Goal: Task Accomplishment & Management: Manage account settings

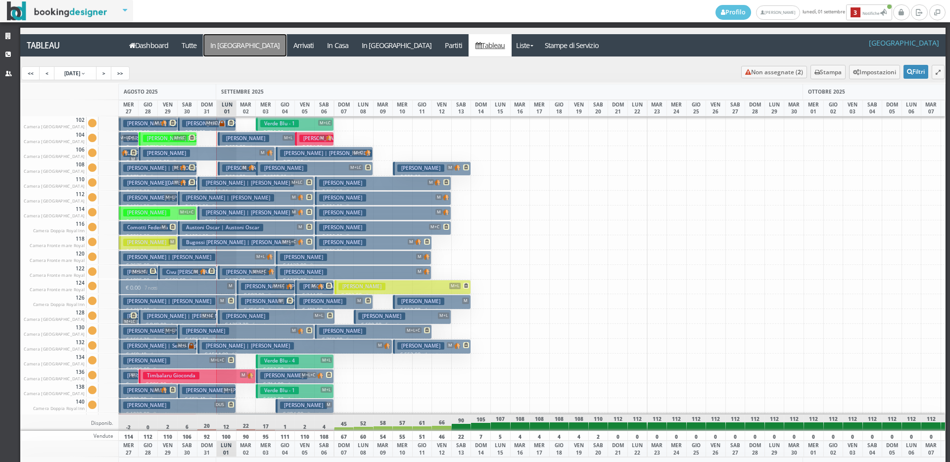
click at [223, 42] on a=pms-arrival-reservations"] "In Arrivo" at bounding box center [244, 45] width 83 height 22
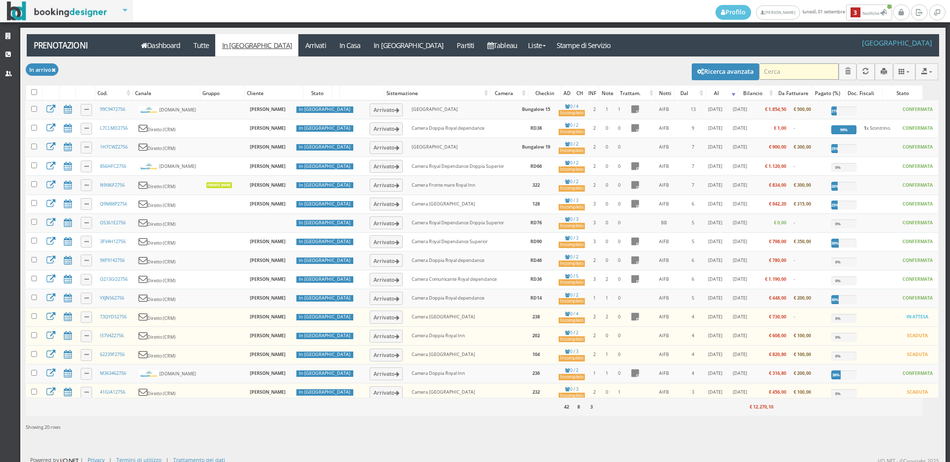
click at [784, 73] on input "search" at bounding box center [799, 71] width 80 height 16
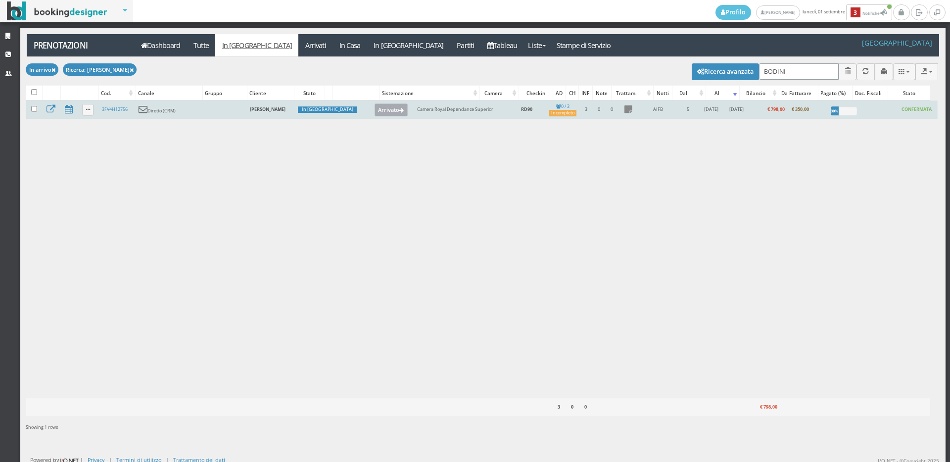
type input "BODINI"
click at [375, 115] on button "Arrivato" at bounding box center [391, 109] width 33 height 13
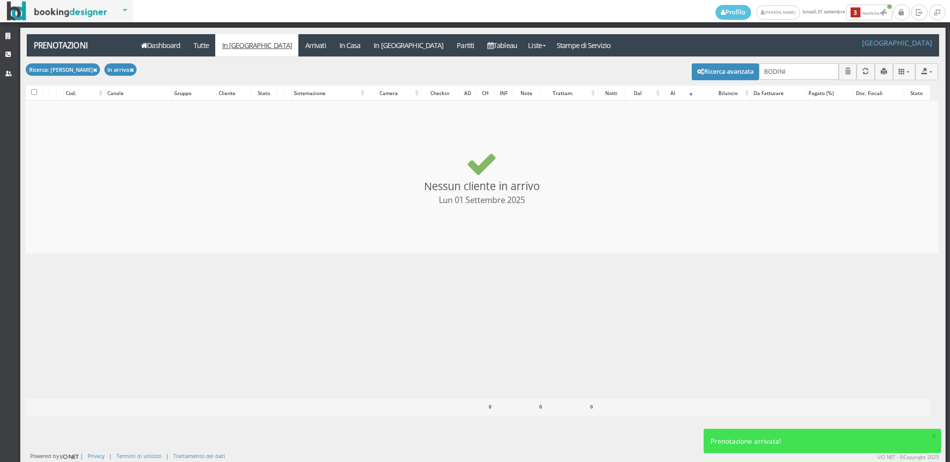
checkbox input "false"
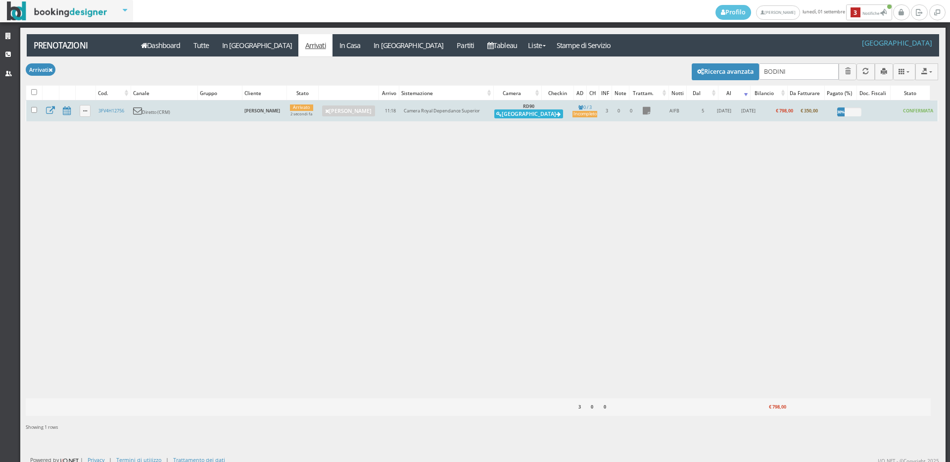
click at [556, 115] on icon at bounding box center [558, 114] width 4 height 5
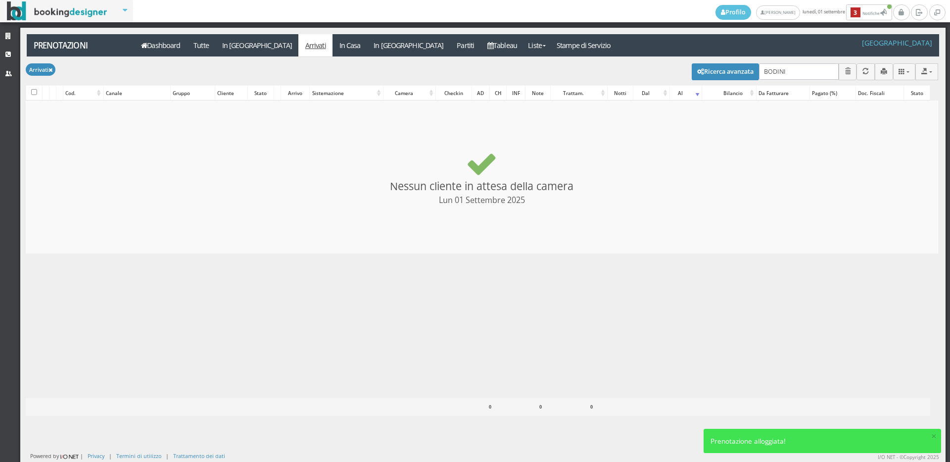
checkbox input "false"
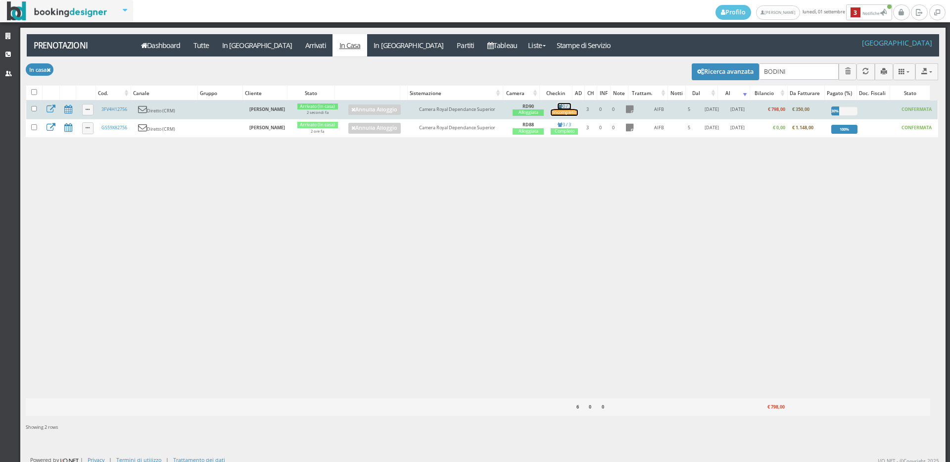
click at [555, 111] on div "Incompleto" at bounding box center [564, 112] width 27 height 6
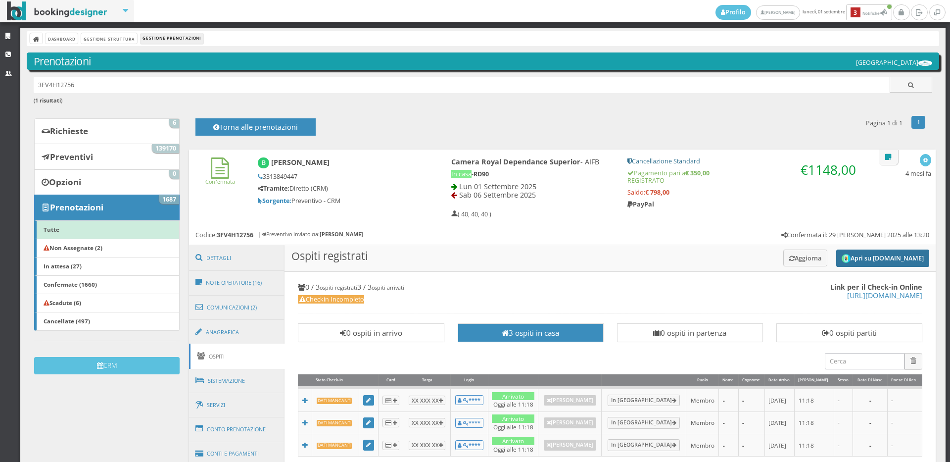
click at [861, 254] on button "Apri su Online-Check.in" at bounding box center [882, 257] width 93 height 17
click at [802, 256] on button "Aggiorna" at bounding box center [805, 257] width 44 height 16
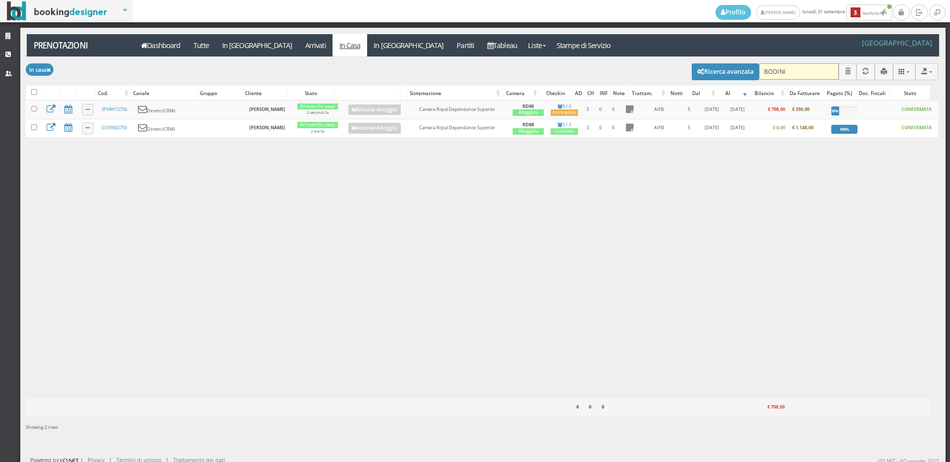
click at [791, 74] on input "BODINI" at bounding box center [799, 71] width 80 height 16
type input "B"
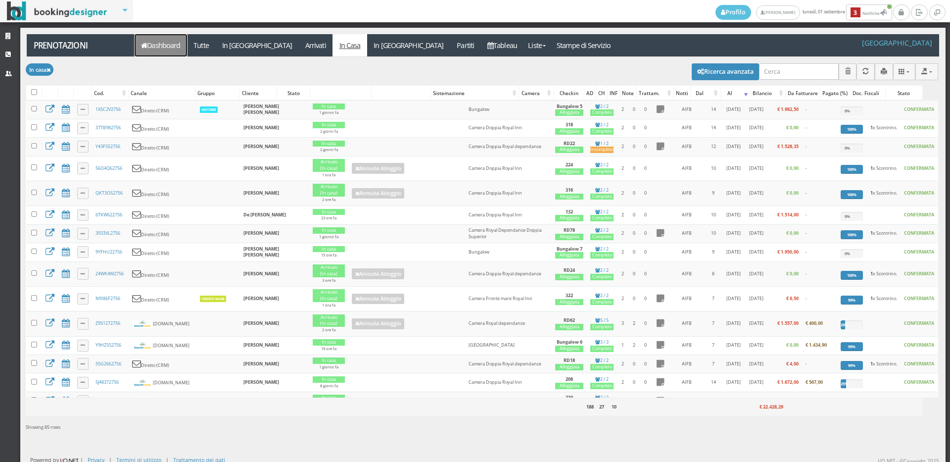
click at [165, 44] on link "Dashboard" at bounding box center [161, 45] width 52 height 22
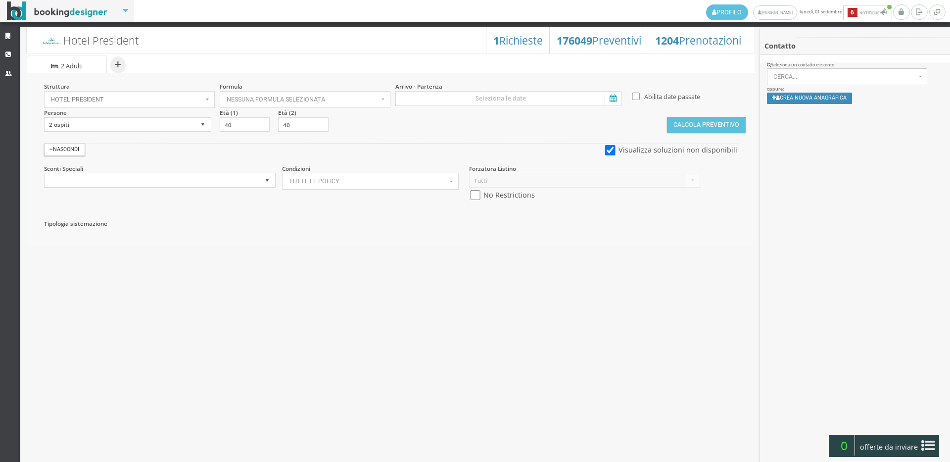
select select
click at [99, 125] on select "1 ospite 2 ospiti 3 ospiti 4 ospiti 5 ospiti 6 ospiti 7 ospiti 8 ospiti 9 ospit…" at bounding box center [127, 124] width 167 height 15
select select
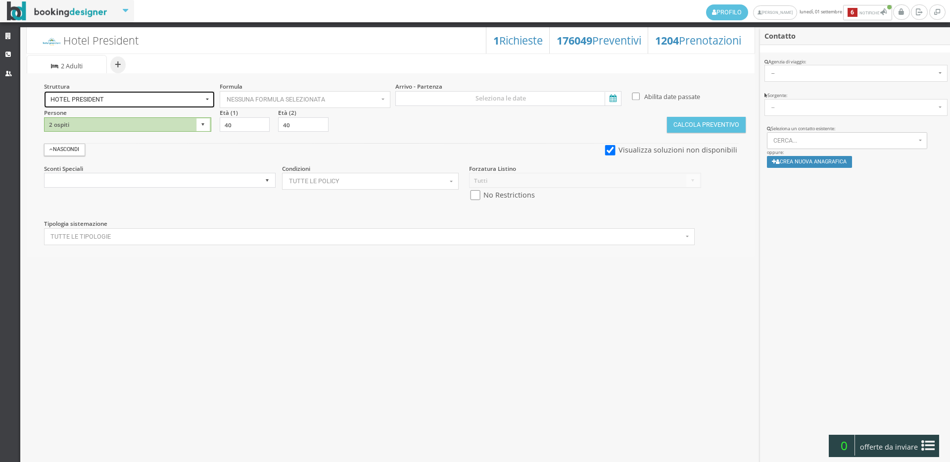
click at [94, 100] on span "Hotel President" at bounding box center [126, 99] width 152 height 7
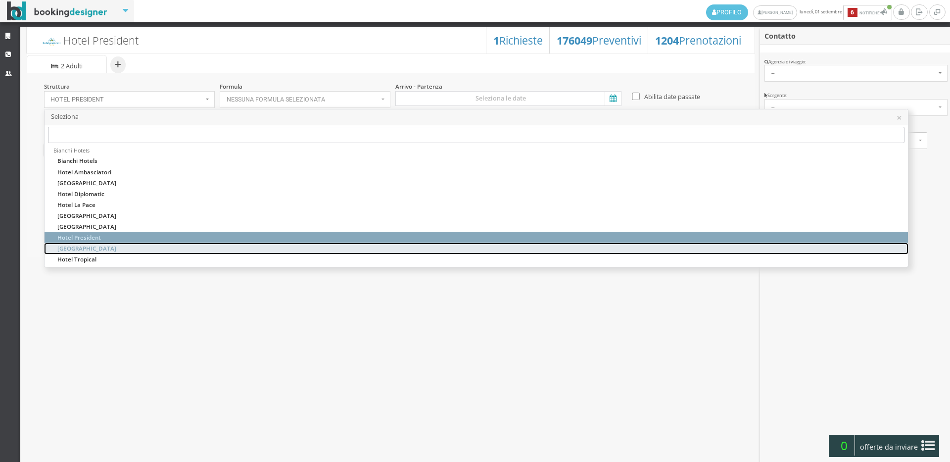
click at [87, 250] on span "[GEOGRAPHIC_DATA]" at bounding box center [86, 248] width 59 height 8
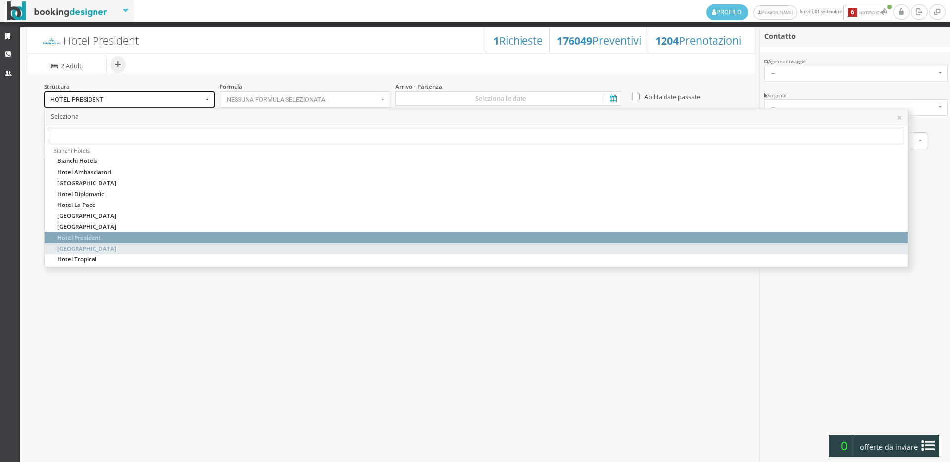
select select "hotelroyalinn"
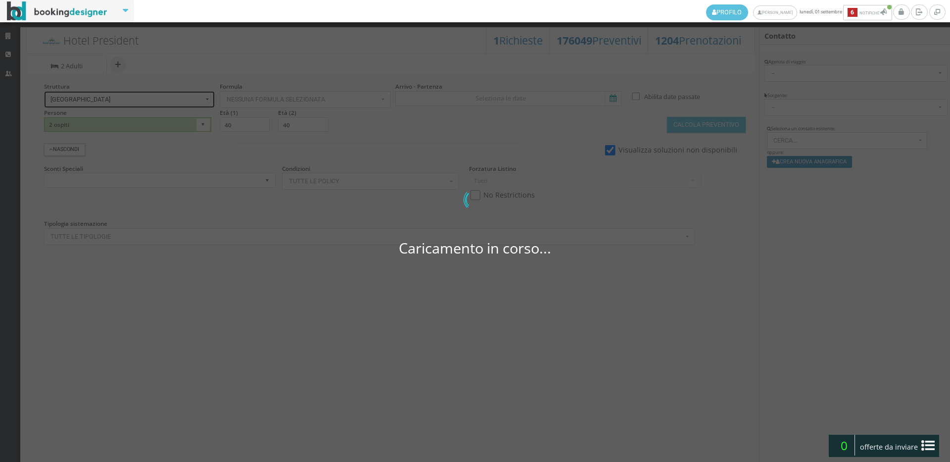
select select
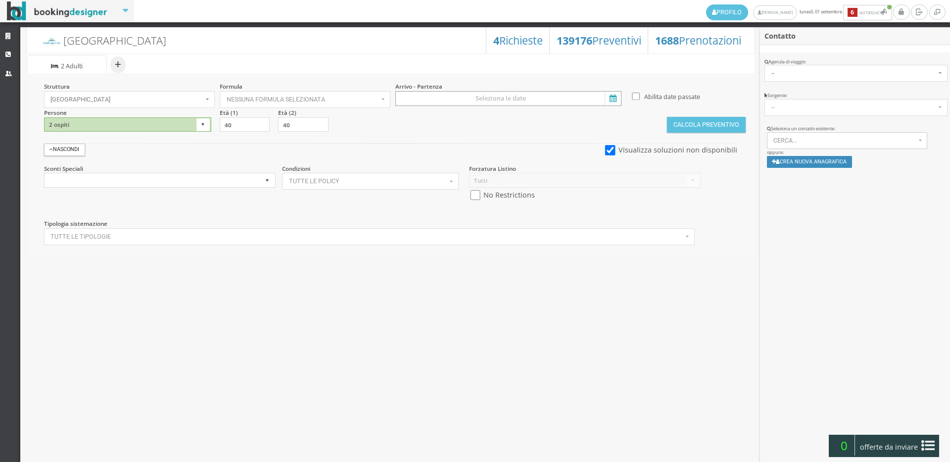
click at [526, 97] on input at bounding box center [508, 98] width 226 height 15
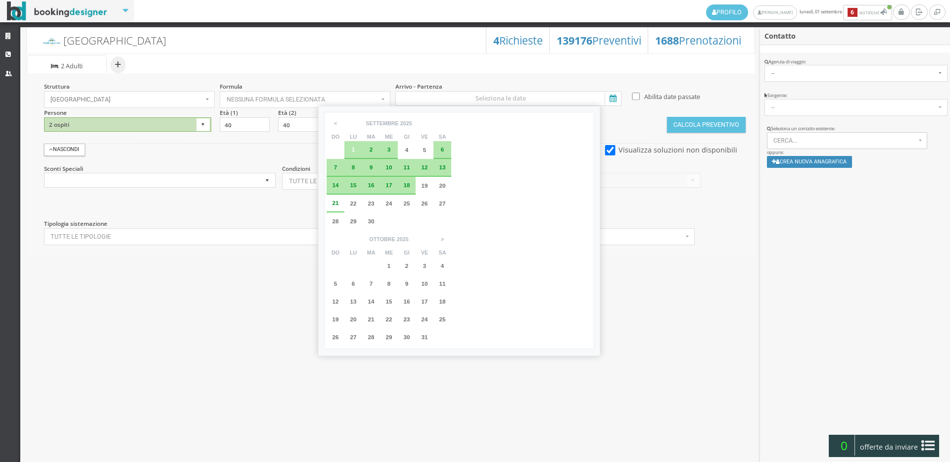
click at [334, 164] on div "7" at bounding box center [336, 168] width 18 height 18
type input "07 set 2025 - 14 set 2025"
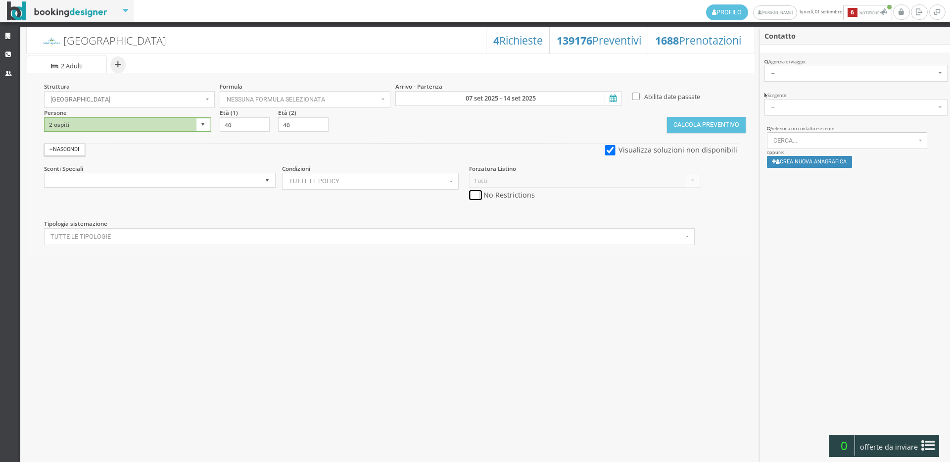
click at [478, 194] on input "checkbox" at bounding box center [475, 195] width 12 height 10
checkbox input "true"
click at [680, 120] on button "Calcola Preventivo" at bounding box center [706, 125] width 78 height 16
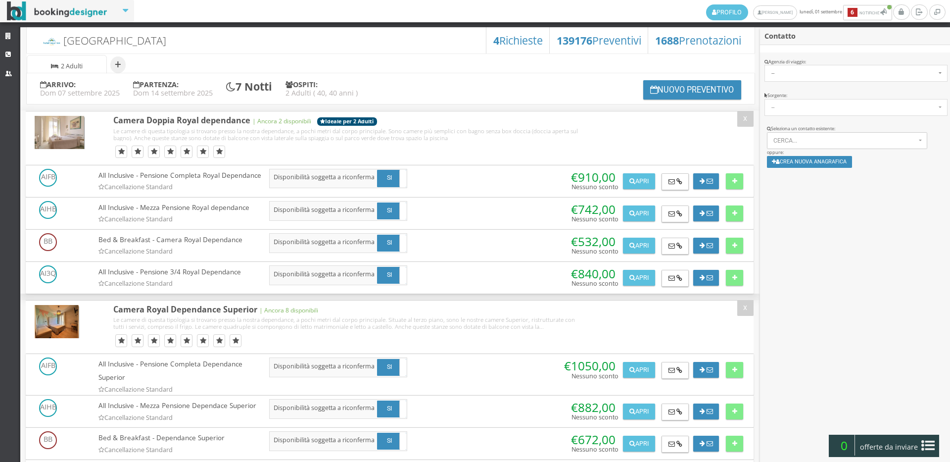
click at [83, 62] on span "2 Adulti" at bounding box center [72, 66] width 22 height 8
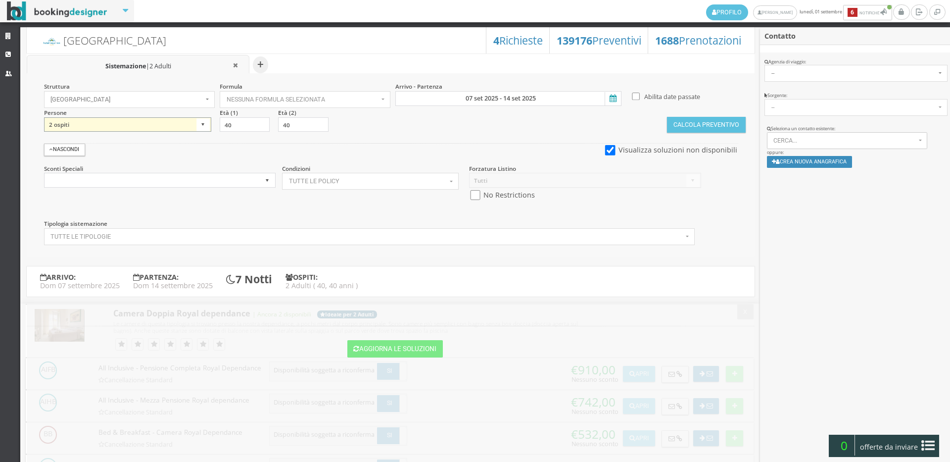
click at [158, 124] on select "1 ospite 2 ospiti 3 ospiti 4 ospiti 5 ospiti 6 ospiti 7 ospiti 8 ospiti 9 ospit…" at bounding box center [127, 124] width 167 height 15
select select "1"
click at [44, 117] on select "1 ospite 2 ospiti 3 ospiti 4 ospiti 5 ospiti 6 ospiti 7 ospiti 8 ospiti 9 ospit…" at bounding box center [127, 124] width 167 height 15
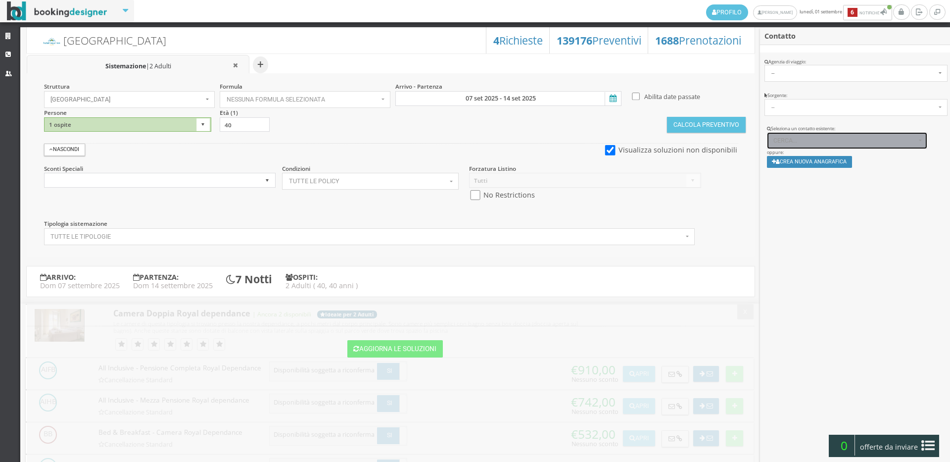
click at [783, 140] on span "Cerca..." at bounding box center [845, 140] width 143 height 7
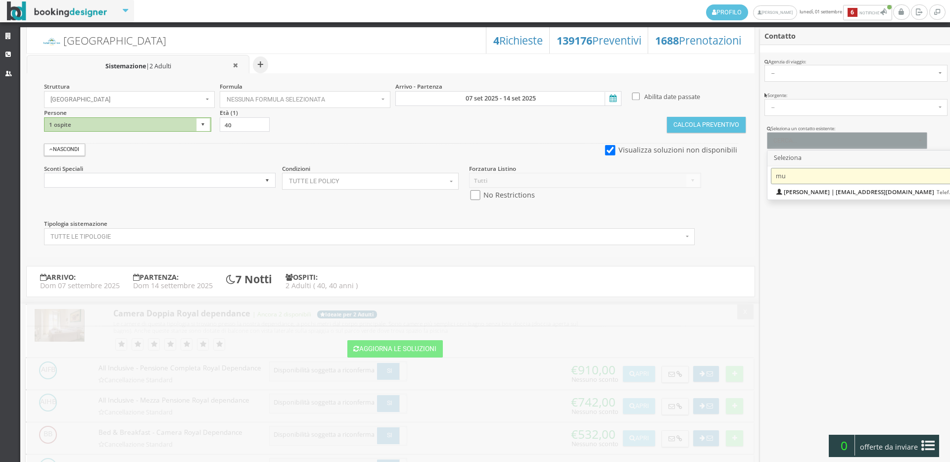
type input "m"
type input "mussatti"
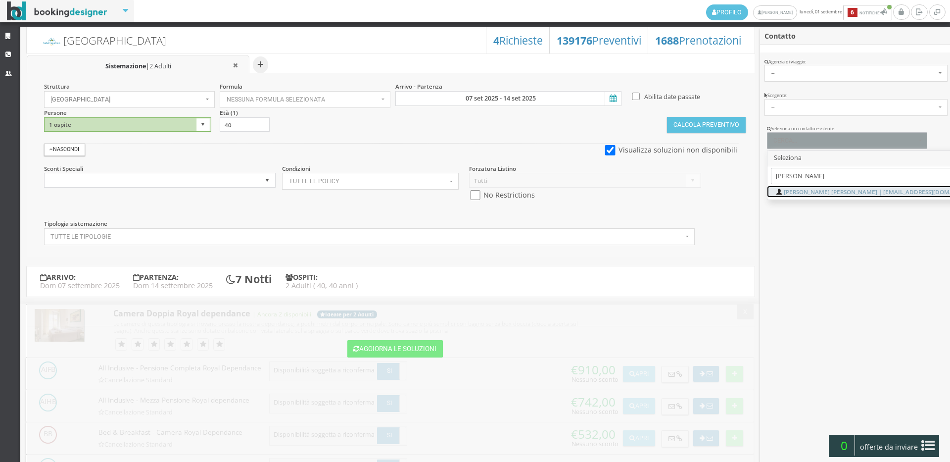
click at [832, 188] on span "vanni mussatti | vannimussatti44@gmail.com Telef.: 3409978144" at bounding box center [907, 192] width 247 height 8
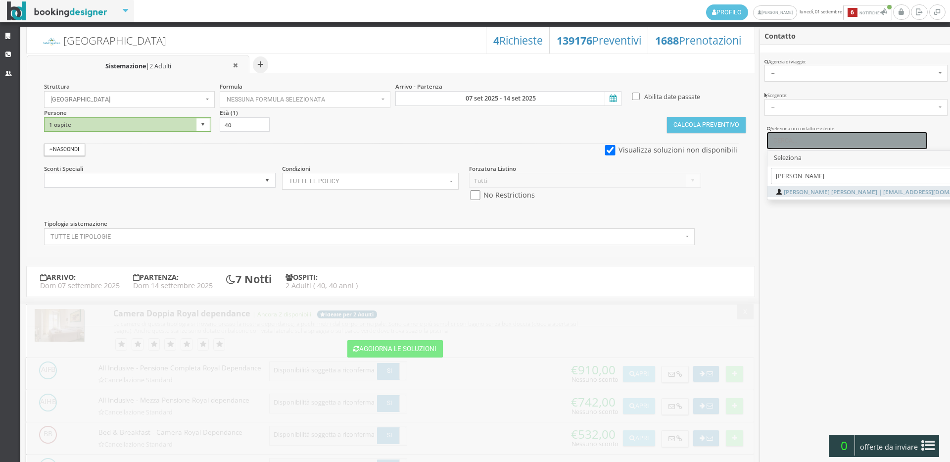
select select "8f1516bb4b3711eeb13b0a069e529790"
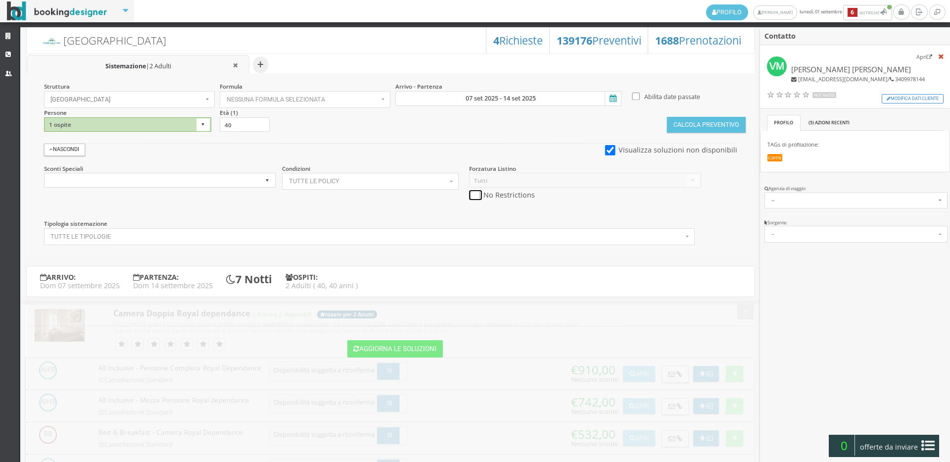
click at [475, 194] on input "checkbox" at bounding box center [475, 195] width 12 height 10
checkbox input "true"
click at [508, 93] on input "07 set 2025 - 14 set 2025" at bounding box center [508, 98] width 226 height 15
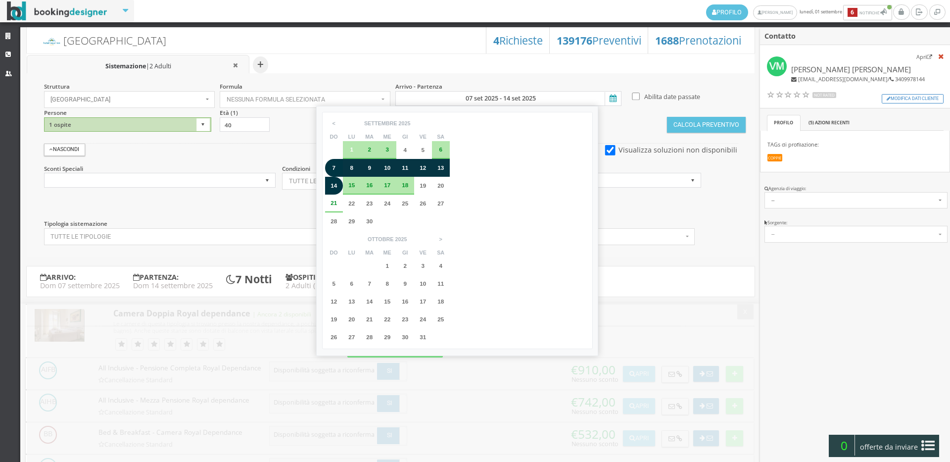
click at [446, 151] on div "6" at bounding box center [441, 150] width 18 height 18
type input "06 set 2025 - 13 set 2025"
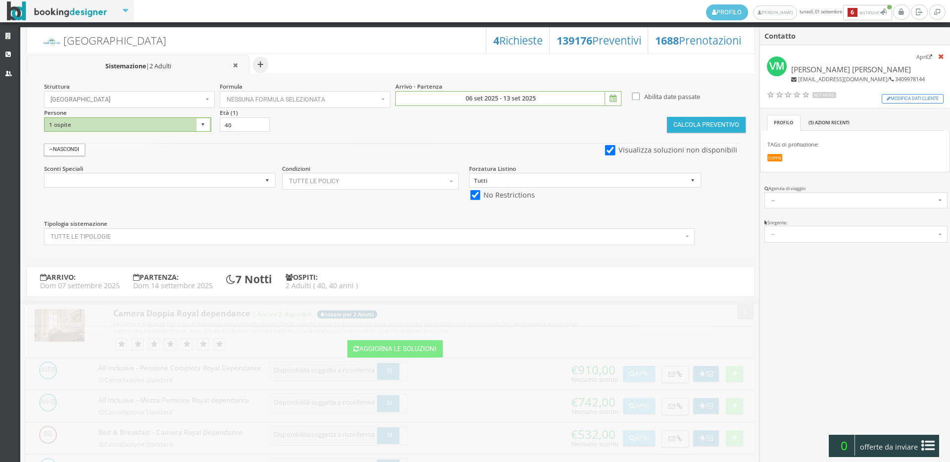
click at [714, 128] on button "Calcola Preventivo" at bounding box center [706, 125] width 78 height 16
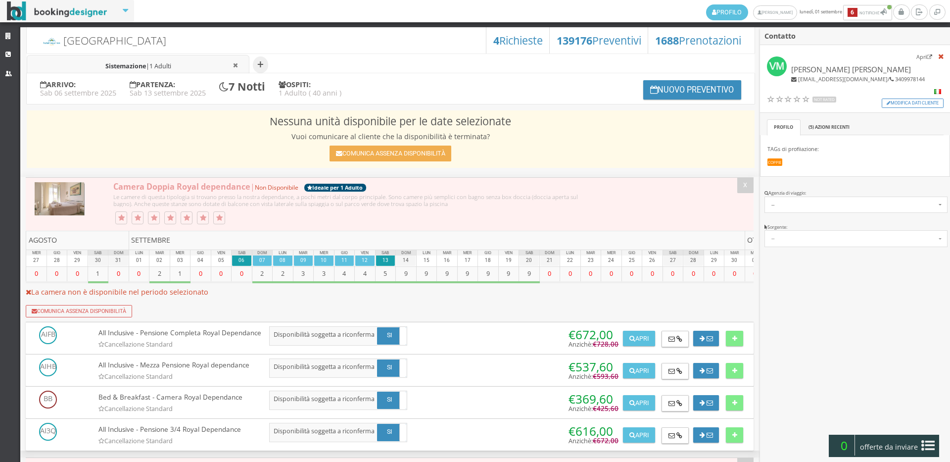
click at [153, 50] on div "Hotel Royal Inn 1688 Prenotazioni 139176 Preventivi 4 Richieste" at bounding box center [391, 40] width 728 height 26
click at [159, 63] on span "1 Adulti" at bounding box center [160, 66] width 22 height 8
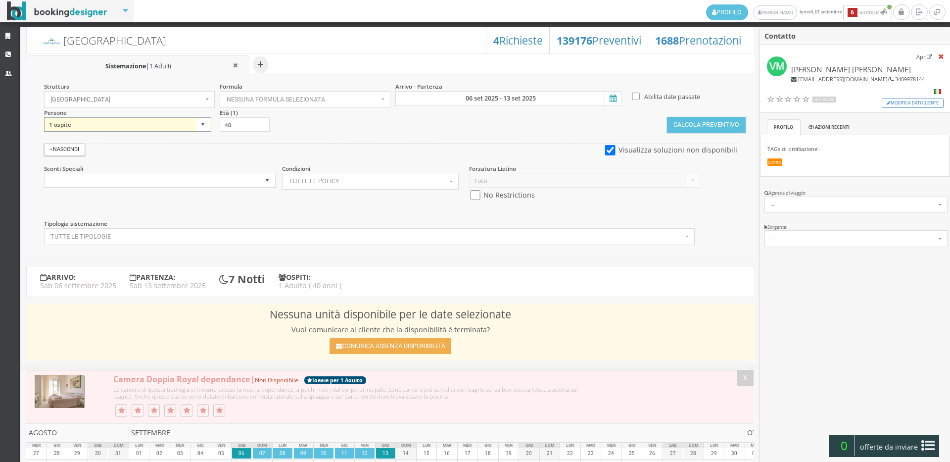
click at [158, 126] on select "1 ospite 2 ospiti 3 ospiti 4 ospiti 5 ospiti 6 ospiti 7 ospiti 8 ospiti 9 ospit…" at bounding box center [127, 124] width 167 height 15
select select "2"
click at [44, 117] on select "1 ospite 2 ospiti 3 ospiti 4 ospiti 5 ospiti 6 ospiti 7 ospiti 8 ospiti 9 ospit…" at bounding box center [127, 124] width 167 height 15
click at [712, 122] on button "Calcola Preventivo" at bounding box center [706, 125] width 78 height 16
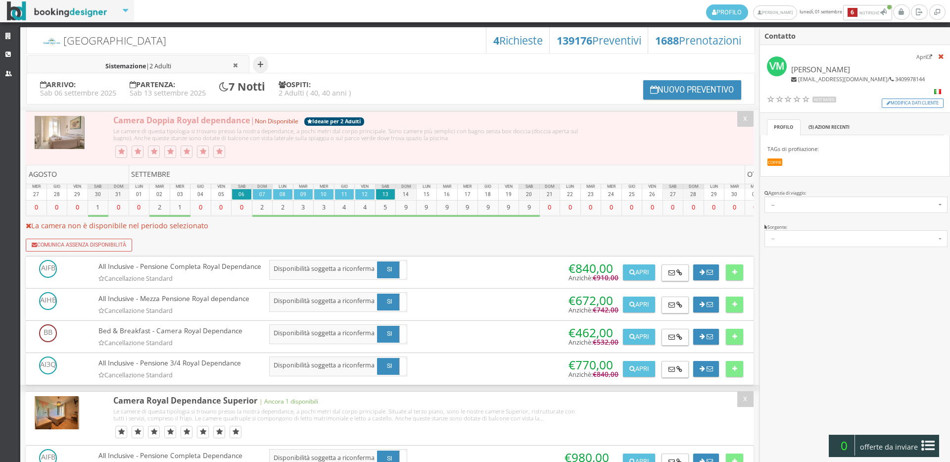
click at [179, 63] on li "Sistemazione | 2 Adulti" at bounding box center [138, 65] width 223 height 20
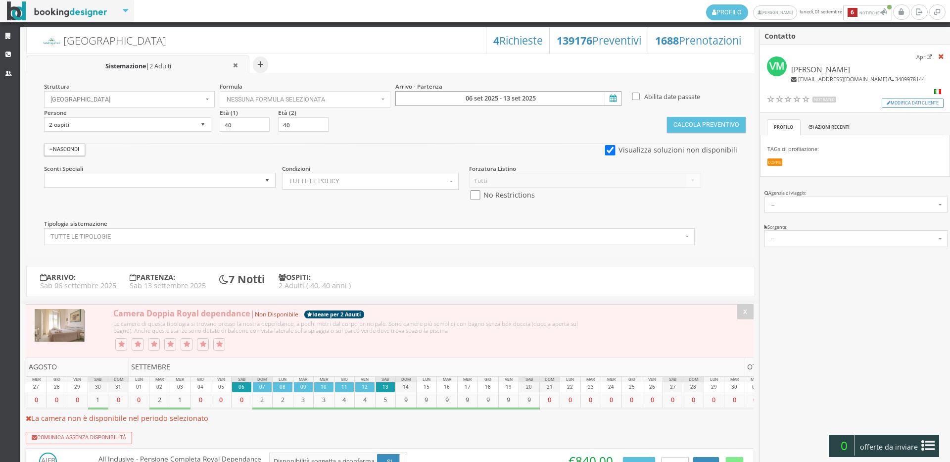
click at [551, 101] on input "06 set 2025 - 13 set 2025" at bounding box center [508, 98] width 226 height 15
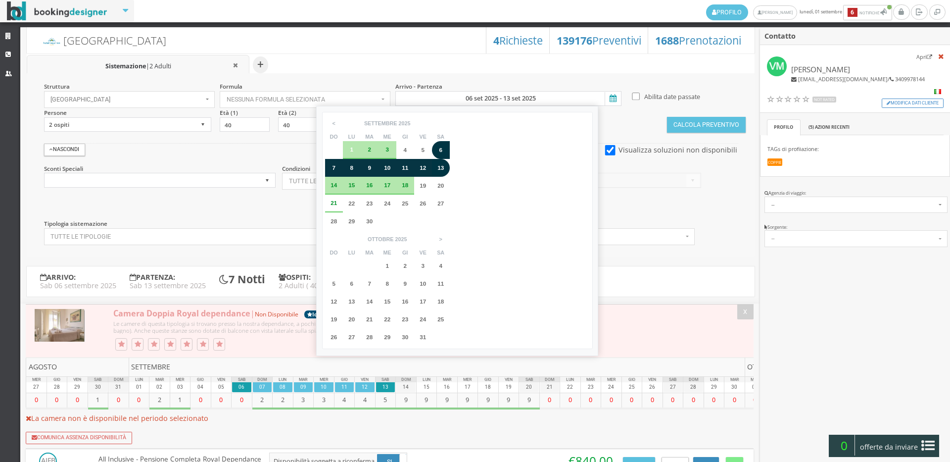
click at [335, 168] on span "7" at bounding box center [333, 167] width 3 height 6
type input "07 set 2025 - 14 set 2025"
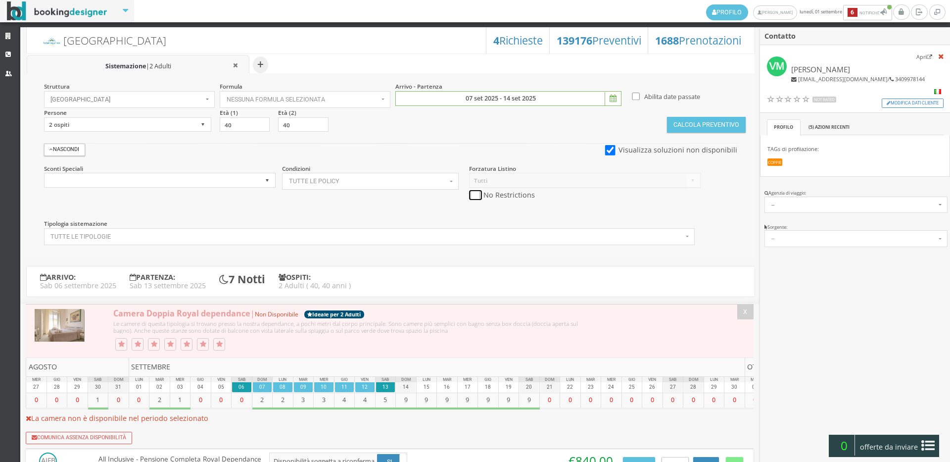
click at [475, 193] on input "checkbox" at bounding box center [475, 195] width 12 height 10
checkbox input "true"
click at [723, 133] on div "Struttura Hotel Royal Inn × Seleziona Bianchi Hotels Bianchi Hotels Hotel Ambas…" at bounding box center [391, 165] width 728 height 184
click at [727, 121] on button "Calcola Preventivo" at bounding box center [706, 125] width 78 height 16
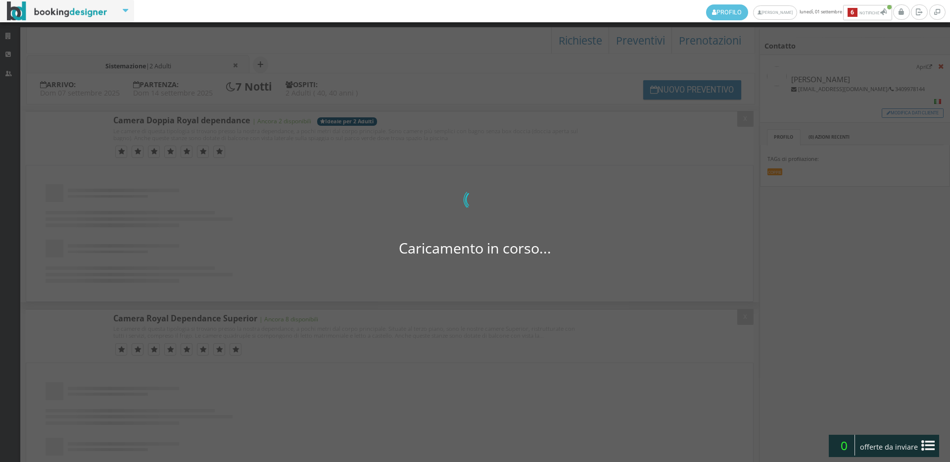
scroll to position [1540, 0]
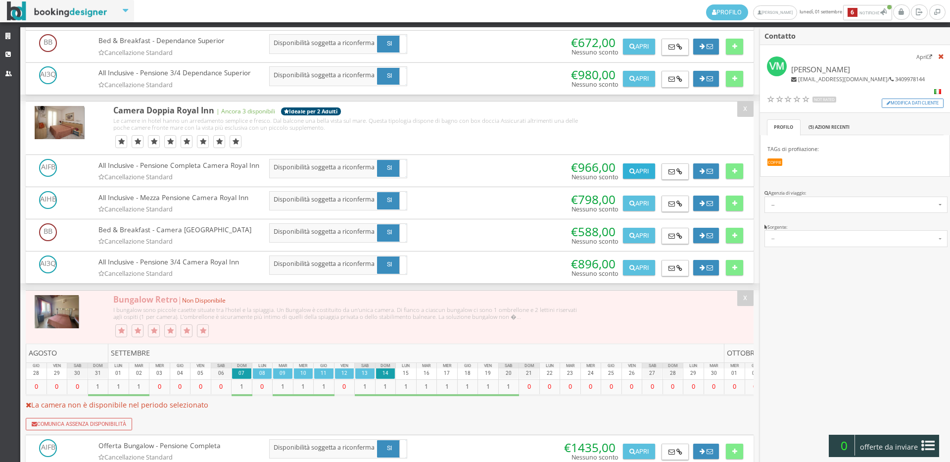
click at [632, 179] on button "Apri" at bounding box center [639, 171] width 32 height 16
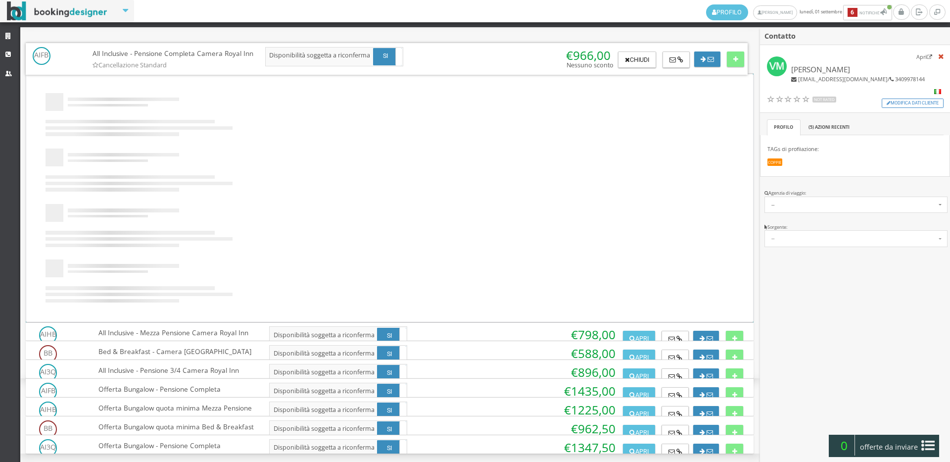
scroll to position [0, 0]
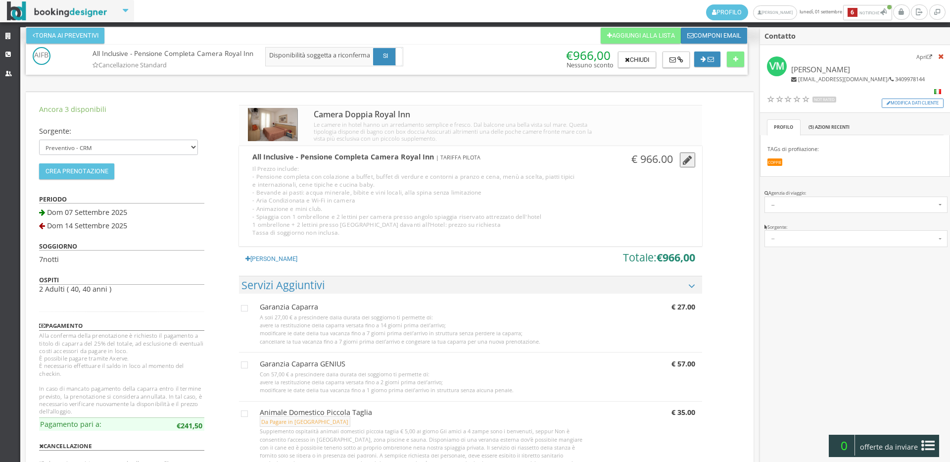
click at [687, 162] on icon "button" at bounding box center [687, 160] width 9 height 11
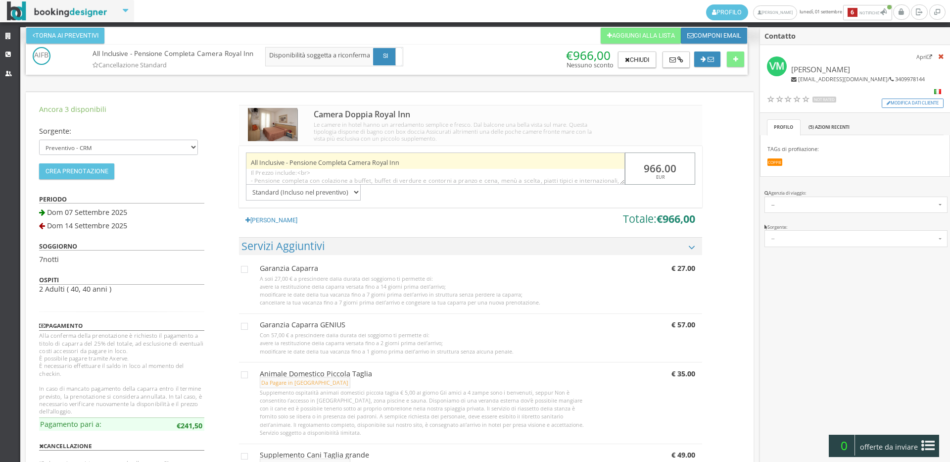
drag, startPoint x: 683, startPoint y: 162, endPoint x: 610, endPoint y: 160, distance: 73.3
click at [610, 160] on div "All Inclusive - Pensione Completa Camera Royal Inn Il Prezzo include:<br> - Pen…" at bounding box center [470, 173] width 463 height 54
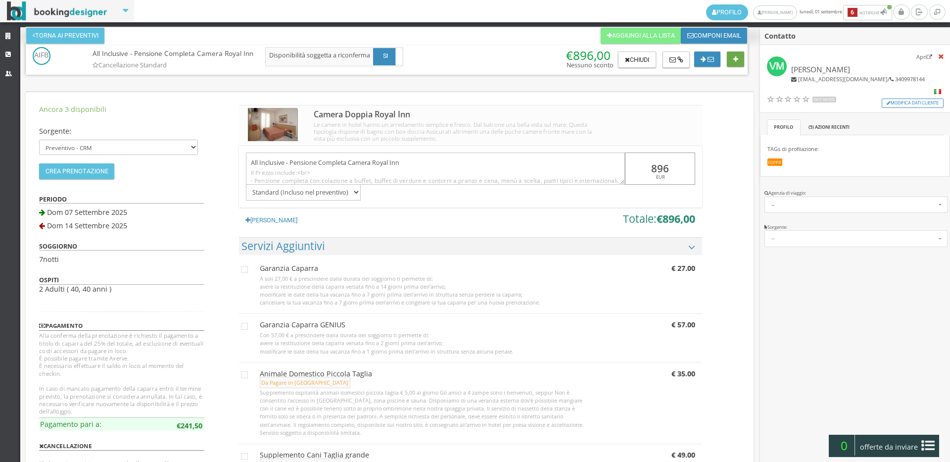
type input "896"
click at [738, 59] on icon at bounding box center [735, 59] width 5 height 6
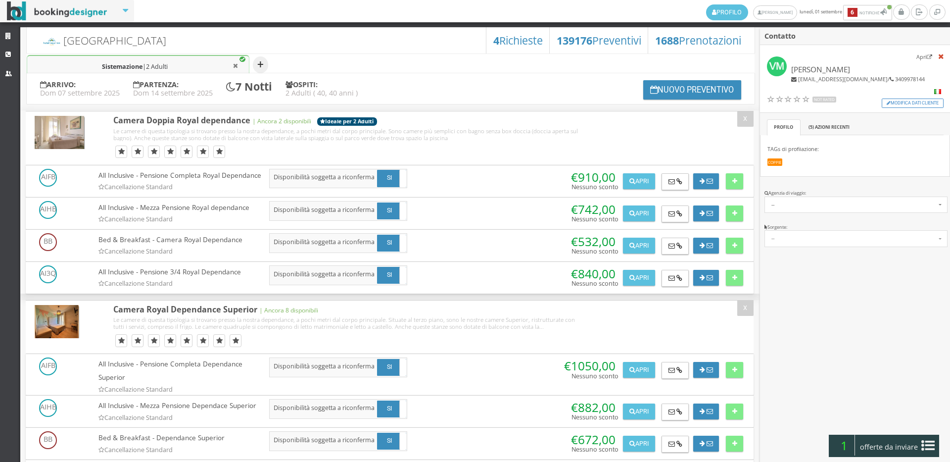
click at [255, 62] on button "+" at bounding box center [260, 64] width 15 height 17
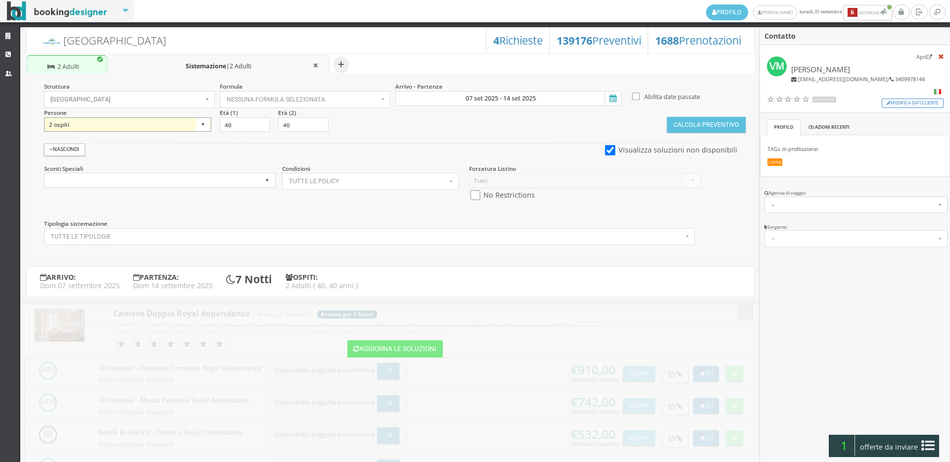
click at [163, 127] on select "1 ospite 2 ospiti 3 ospiti 4 ospiti 5 ospiti 6 ospiti 7 ospiti 8 ospiti 9 ospit…" at bounding box center [127, 124] width 167 height 15
click at [493, 90] on section "Arrivo - Partenza 07 set 2025 - 14 set 2025" at bounding box center [511, 94] width 235 height 24
drag, startPoint x: 479, startPoint y: 100, endPoint x: 457, endPoint y: 112, distance: 24.6
click at [478, 101] on input "07 set 2025 - 14 set 2025" at bounding box center [508, 98] width 226 height 15
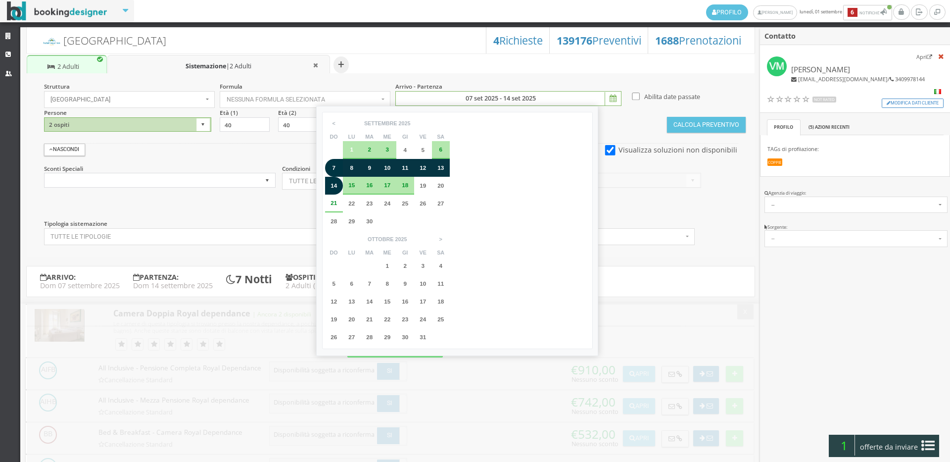
click at [445, 145] on div "6" at bounding box center [441, 150] width 18 height 18
type input "06 set 2025 - 13 set 2025"
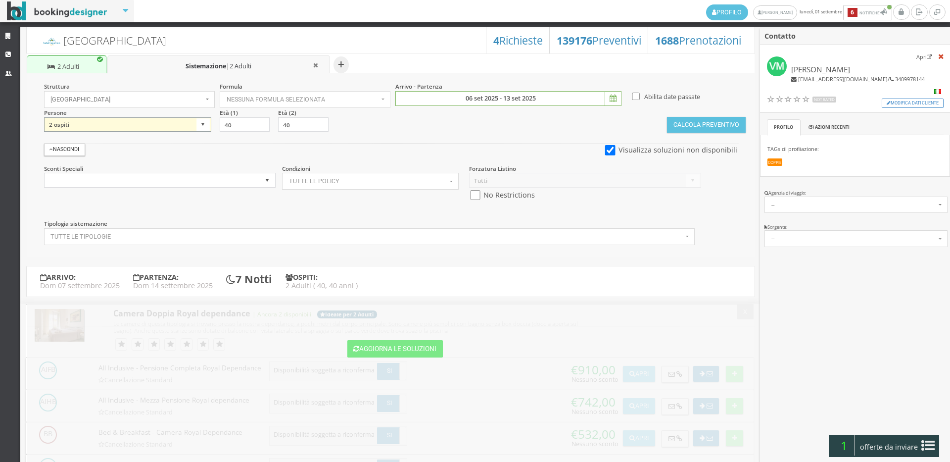
click at [192, 127] on select "1 ospite 2 ospiti 3 ospiti 4 ospiti 5 ospiti 6 ospiti 7 ospiti 8 ospiti 9 ospit…" at bounding box center [127, 124] width 167 height 15
select select "1"
click at [44, 117] on select "1 ospite 2 ospiti 3 ospiti 4 ospiti 5 ospiti 6 ospiti 7 ospiti 8 ospiti 9 ospit…" at bounding box center [127, 124] width 167 height 15
click at [476, 201] on div "Forzatura Listino Tutti Listino Bianchi Hotels - RY LISTINO AGENZIA SINFERIE No…" at bounding box center [585, 186] width 245 height 44
click at [476, 195] on input "checkbox" at bounding box center [475, 195] width 12 height 10
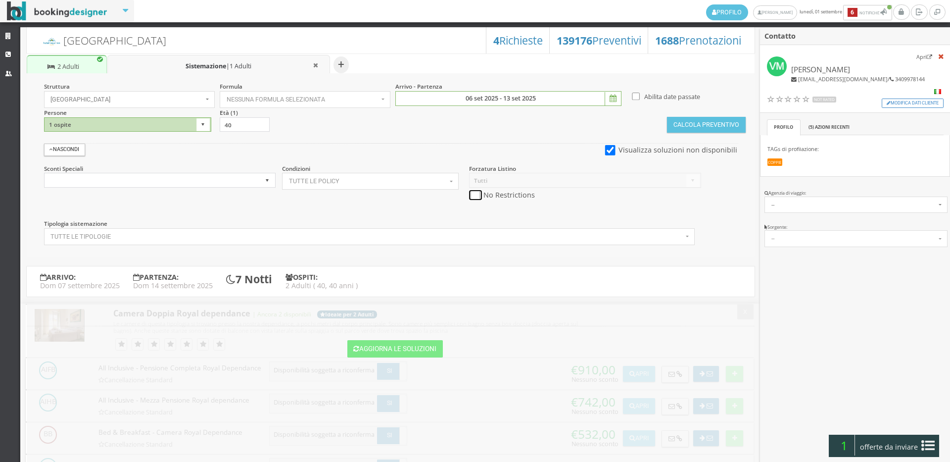
checkbox input "true"
click at [698, 114] on section "Calcola Preventivo" at bounding box center [706, 120] width 78 height 24
click at [698, 120] on button "Calcola Preventivo" at bounding box center [706, 125] width 78 height 16
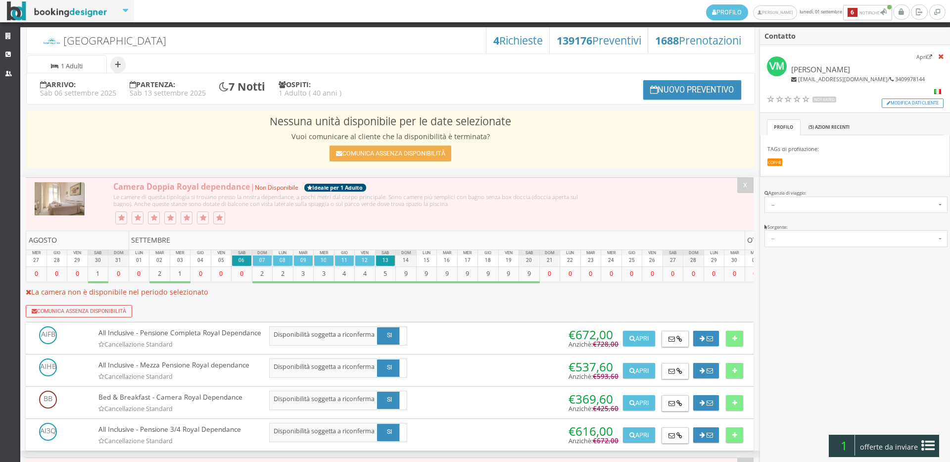
scroll to position [667, 0]
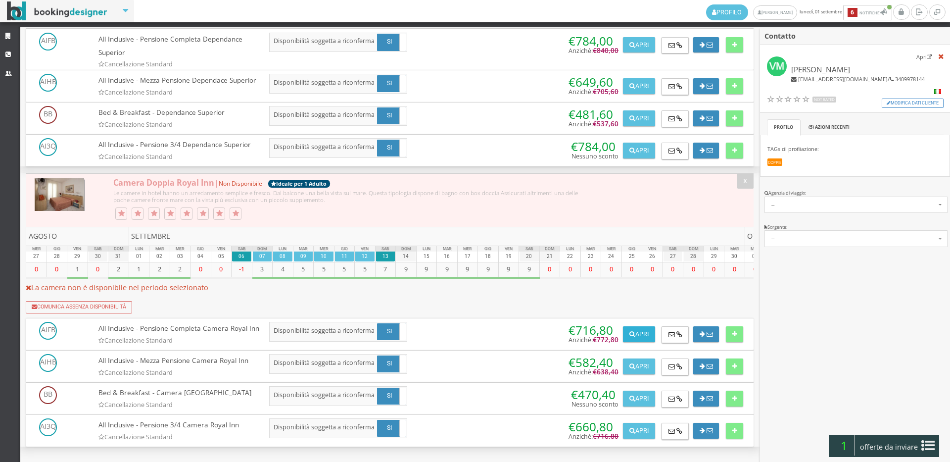
click at [623, 326] on button "Apri" at bounding box center [639, 334] width 32 height 16
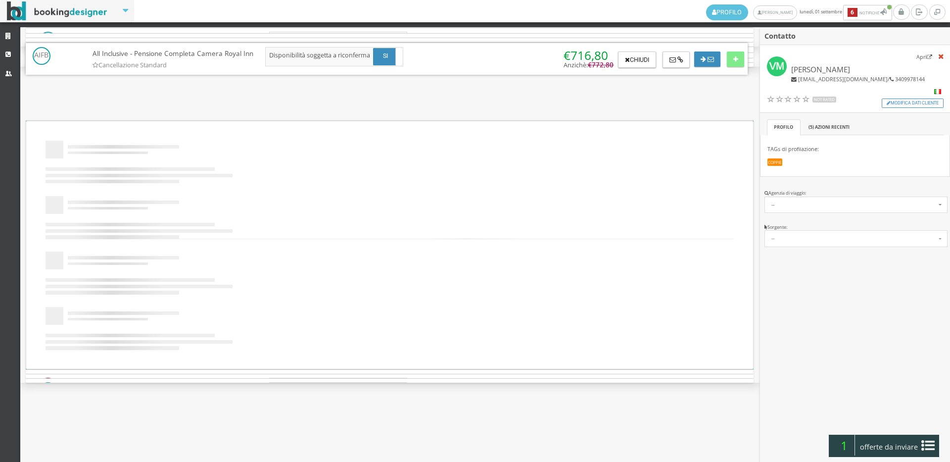
scroll to position [0, 0]
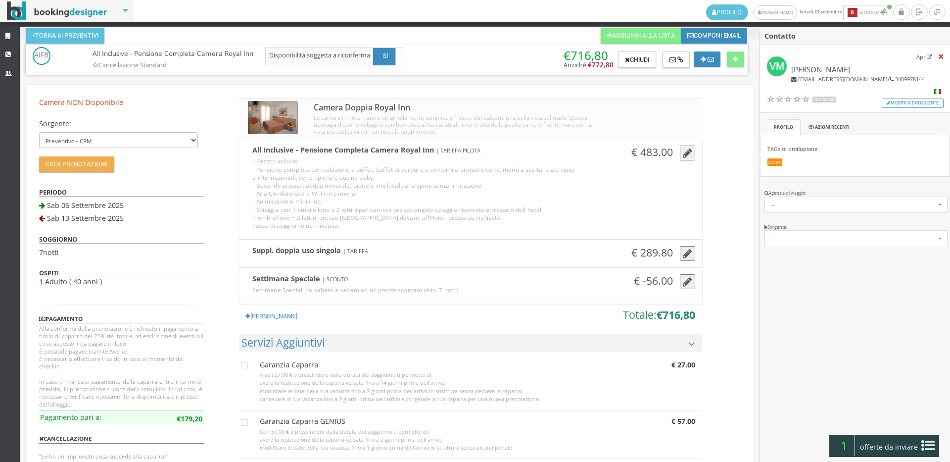
click at [688, 250] on icon "button" at bounding box center [687, 253] width 9 height 11
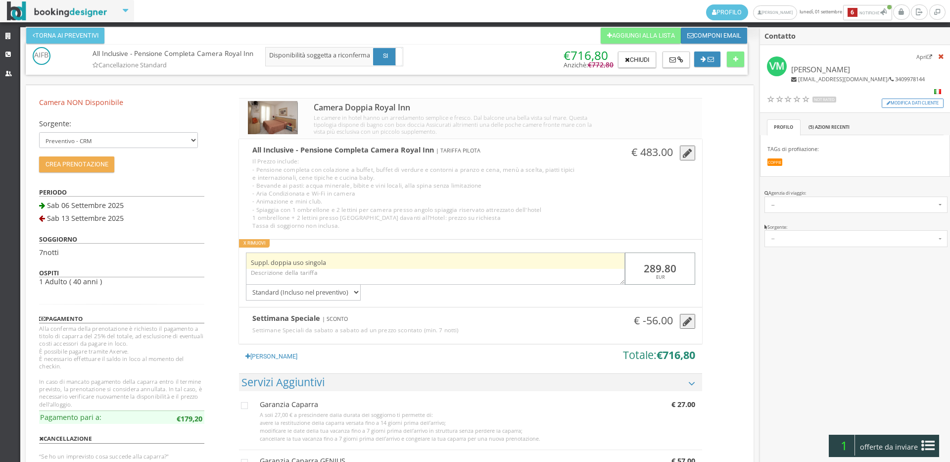
drag, startPoint x: 682, startPoint y: 256, endPoint x: 613, endPoint y: 258, distance: 68.8
click at [613, 258] on div "Suppl. doppia uso singola 289.80 EUR Standard (Incluso nel preventivo) Da pagar…" at bounding box center [470, 273] width 463 height 54
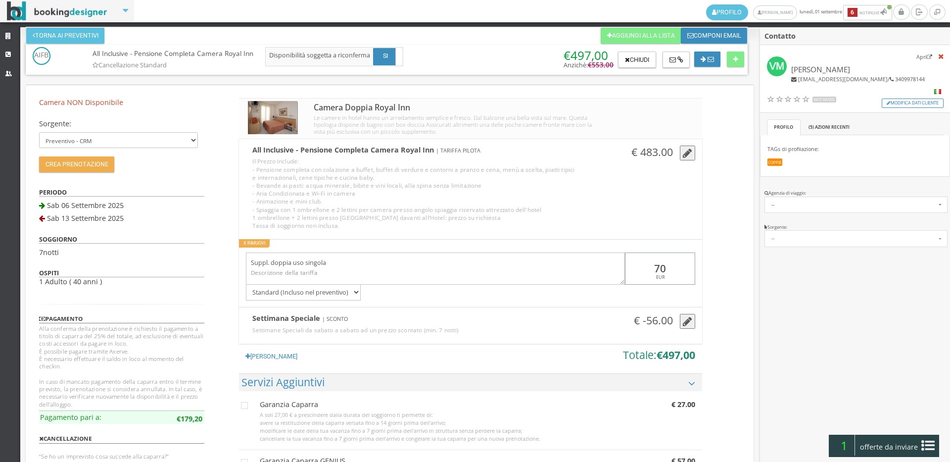
type input "70"
click at [633, 63] on button "Chiudi" at bounding box center [637, 59] width 38 height 17
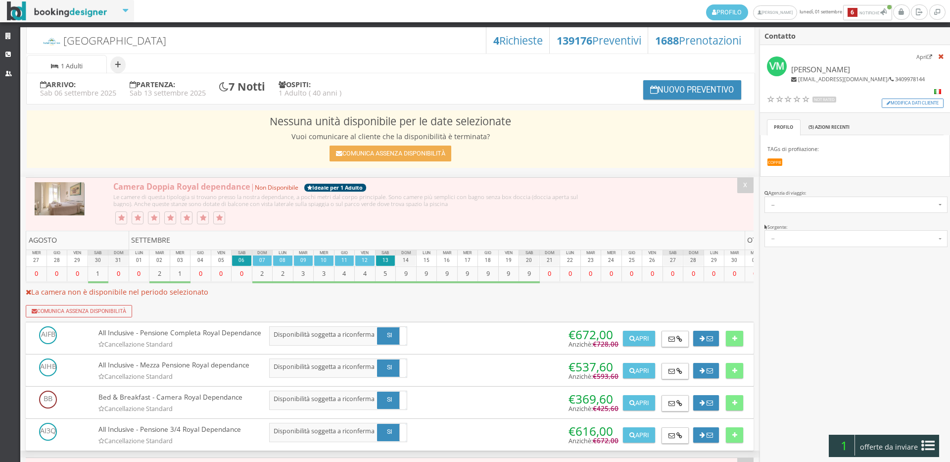
click at [70, 63] on span "1 Adulti" at bounding box center [72, 66] width 22 height 8
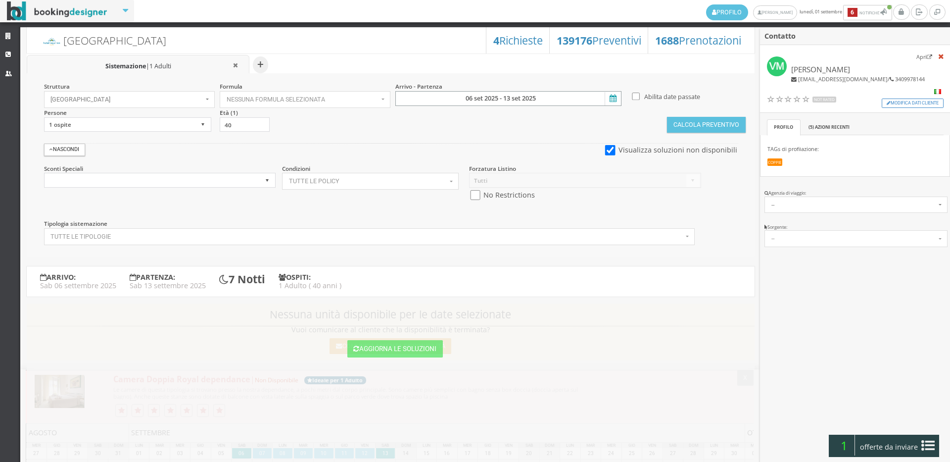
click at [474, 97] on input "06 set 2025 - 13 set 2025" at bounding box center [508, 98] width 226 height 15
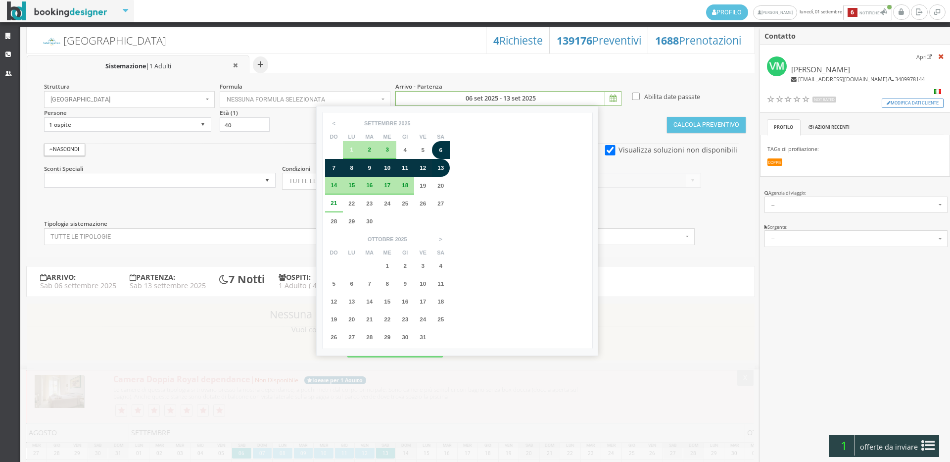
click at [332, 169] on span "7" at bounding box center [333, 167] width 3 height 6
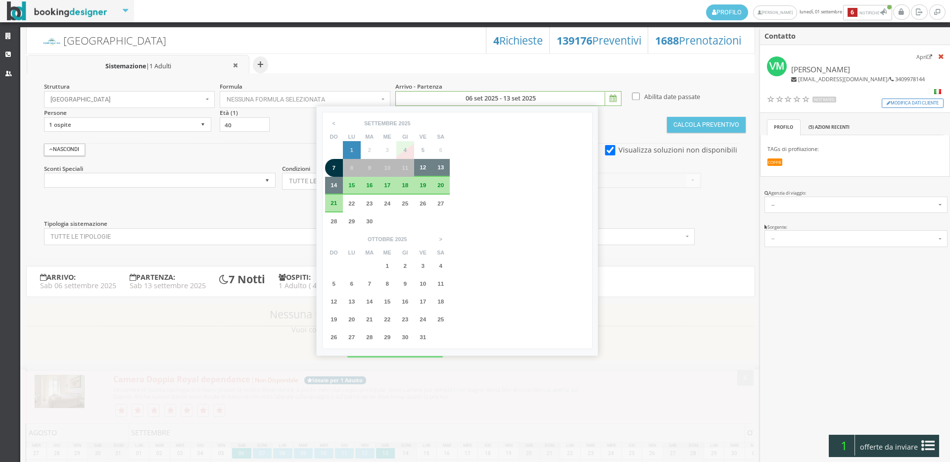
click at [333, 181] on div "< settembre ottobre novembre dicembre settembre 2025 do lu ma me gi ve sa 31 1 …" at bounding box center [457, 231] width 282 height 250
click at [332, 188] on span "14" at bounding box center [334, 185] width 6 height 6
type input "07 set 2025 - 14 set 2025"
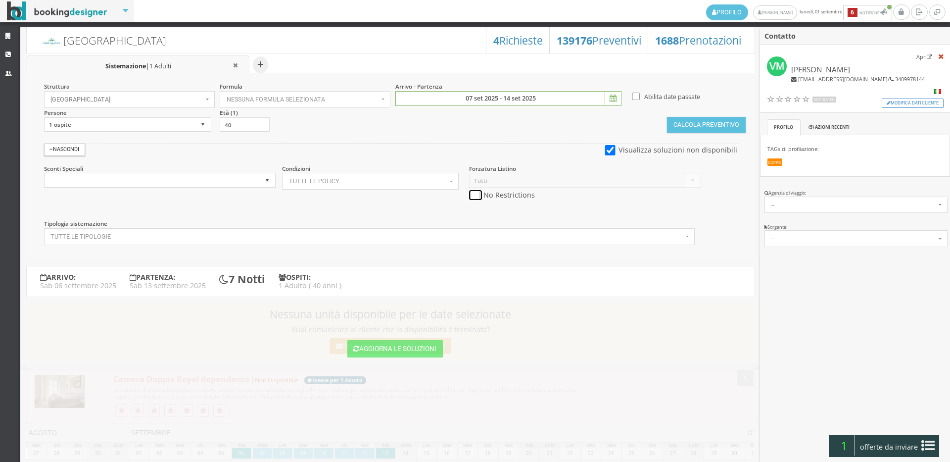
click at [469, 193] on input "checkbox" at bounding box center [475, 195] width 12 height 10
checkbox input "true"
drag, startPoint x: 692, startPoint y: 133, endPoint x: 694, endPoint y: 126, distance: 6.7
click at [693, 132] on div "Struttura [GEOGRAPHIC_DATA] × Seleziona Bianchi Hotels Bianchi Hotels Hotel [GE…" at bounding box center [391, 165] width 728 height 184
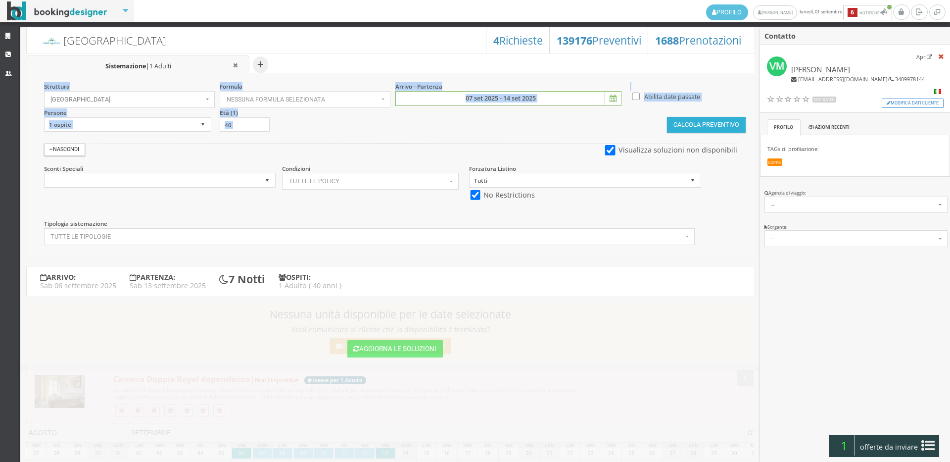
click at [696, 124] on button "Calcola Preventivo" at bounding box center [706, 125] width 78 height 16
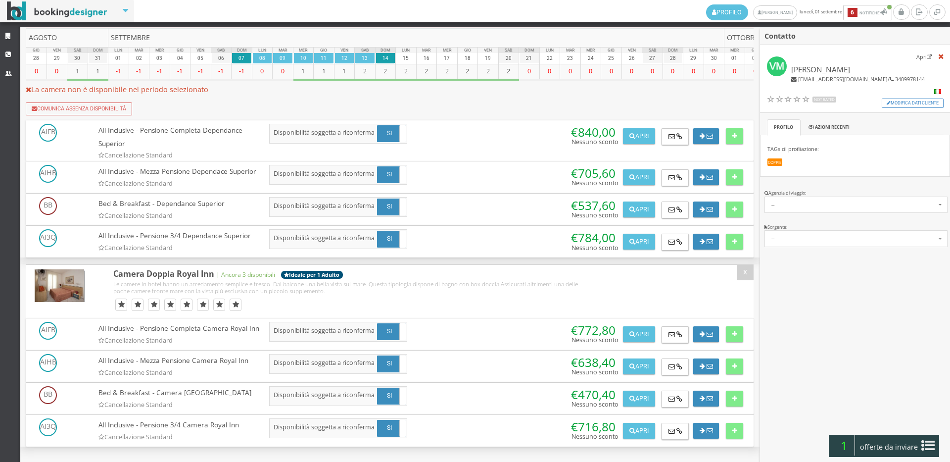
scroll to position [381, 0]
click at [662, 330] on button at bounding box center [675, 334] width 27 height 17
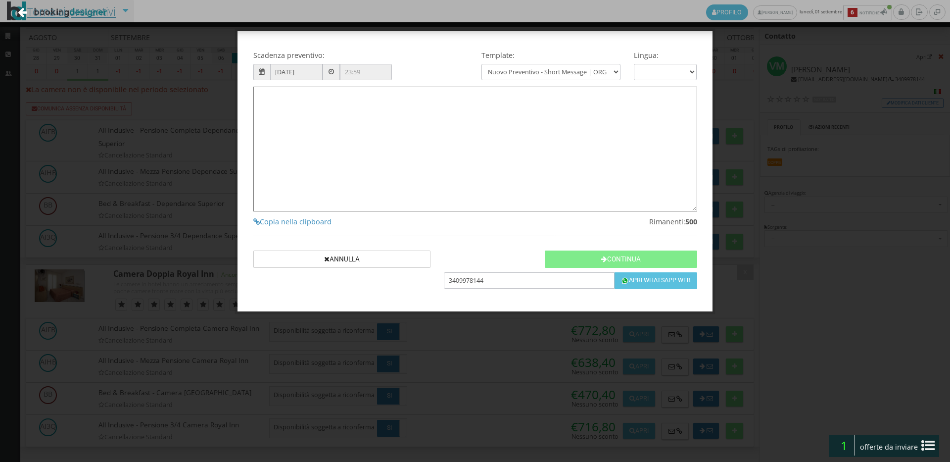
type textarea "Gentile [PERSON_NAME], sono [PERSON_NAME] 🙂 , grazie per averci contattato! Com…"
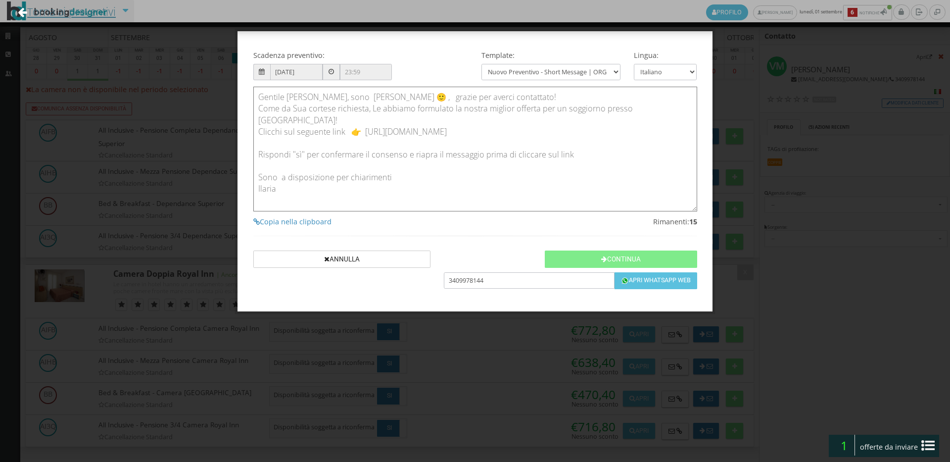
click at [81, 11] on link "Torna ai preventivi" at bounding box center [66, 11] width 125 height 41
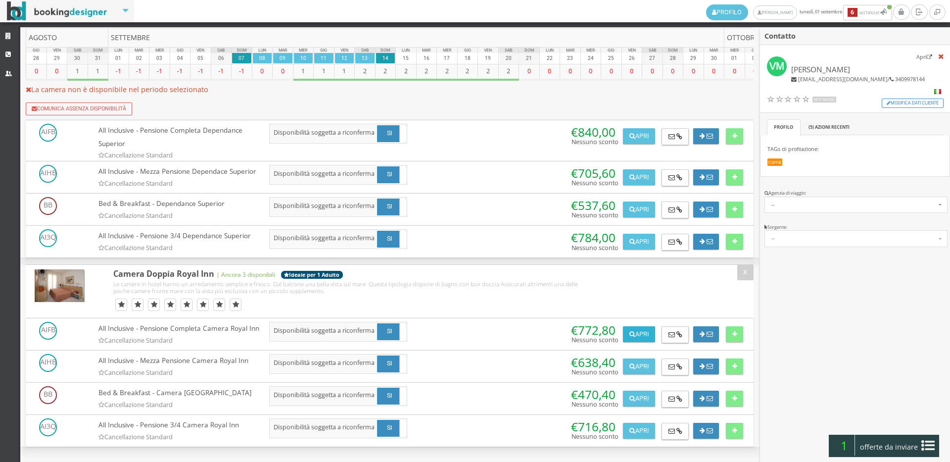
click at [634, 325] on div "Apri [GEOGRAPHIC_DATA]" at bounding box center [637, 332] width 36 height 20
click at [634, 333] on button "Apri" at bounding box center [639, 334] width 32 height 16
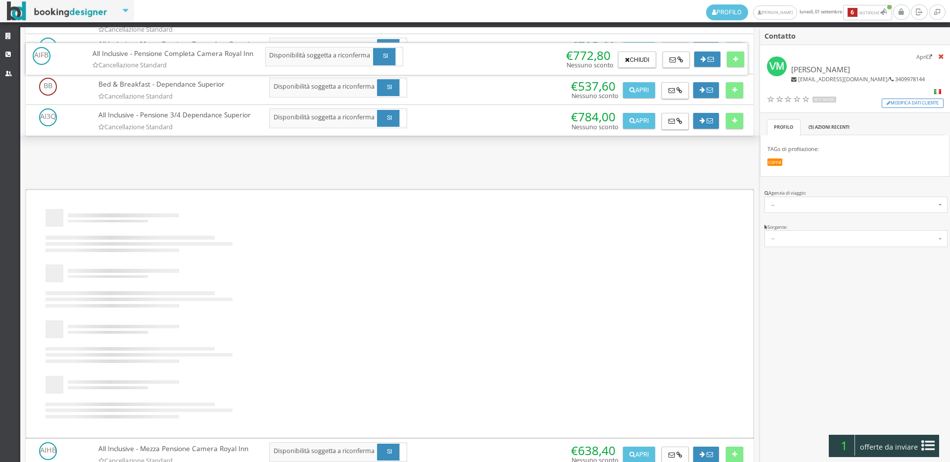
scroll to position [0, 0]
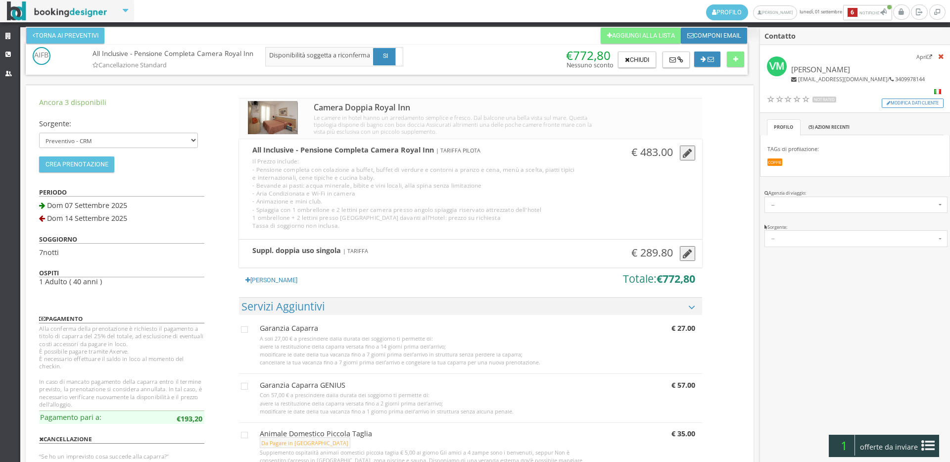
click at [687, 143] on div "All Inclusive - Pensione Completa Camera Royal Inn | TARIFFA PILOTA Il Prezzo i…" at bounding box center [470, 142] width 449 height 6
click at [686, 155] on icon "button" at bounding box center [687, 153] width 9 height 11
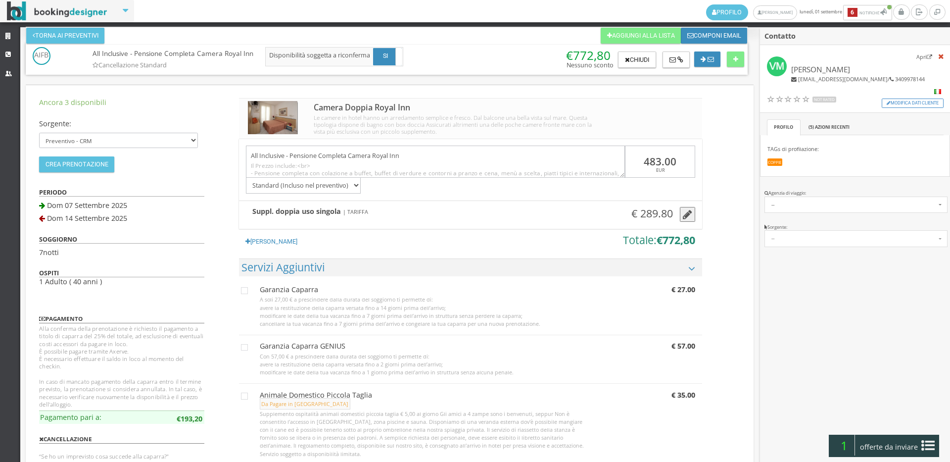
click at [687, 210] on icon "button" at bounding box center [687, 214] width 9 height 11
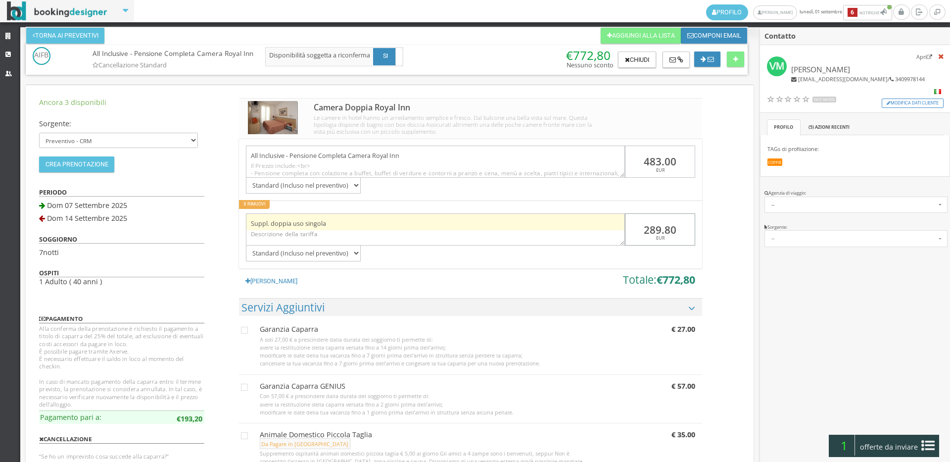
drag, startPoint x: 683, startPoint y: 221, endPoint x: 612, endPoint y: 224, distance: 70.9
click at [612, 224] on div "Suppl. doppia uso singola 289.80 EUR Standard (Incluso nel preventivo) Da pagar…" at bounding box center [470, 234] width 463 height 54
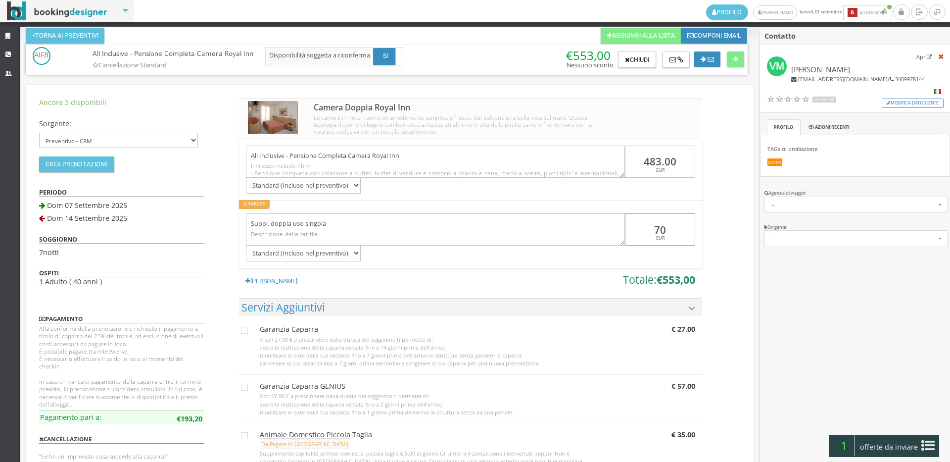
type input "70"
click at [737, 61] on icon at bounding box center [735, 59] width 5 height 6
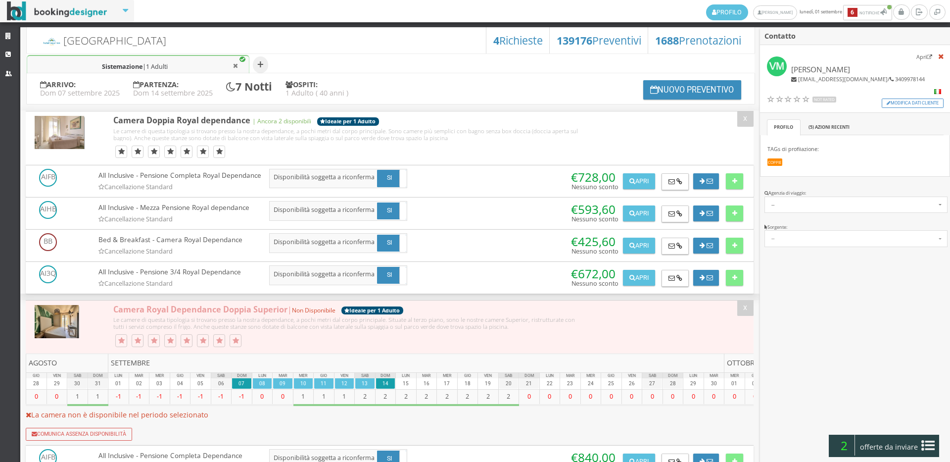
click at [889, 442] on span "offerte da inviare" at bounding box center [889, 447] width 64 height 16
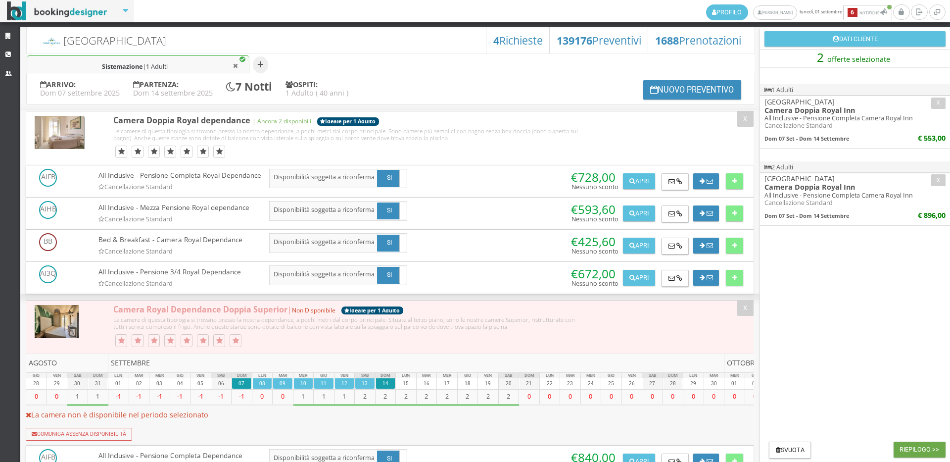
drag, startPoint x: 907, startPoint y: 443, endPoint x: 847, endPoint y: 364, distance: 99.3
click at [847, 364] on td "2 offerte selezionate 1 Adulti x Hotel Royal Inn Camera Doppia Royal Inn All In…" at bounding box center [855, 266] width 190 height 435
click at [203, 61] on li "Sistemazione | 1 Adulti" at bounding box center [138, 65] width 223 height 20
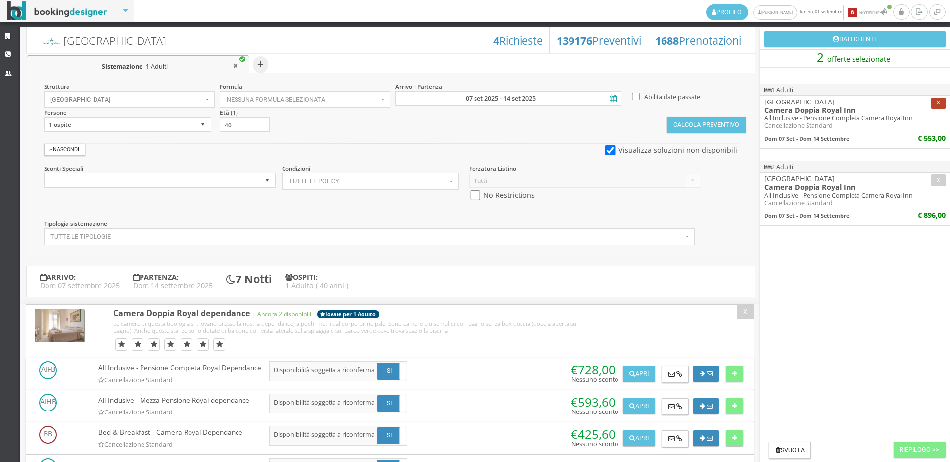
click at [935, 104] on button "x" at bounding box center [938, 102] width 14 height 11
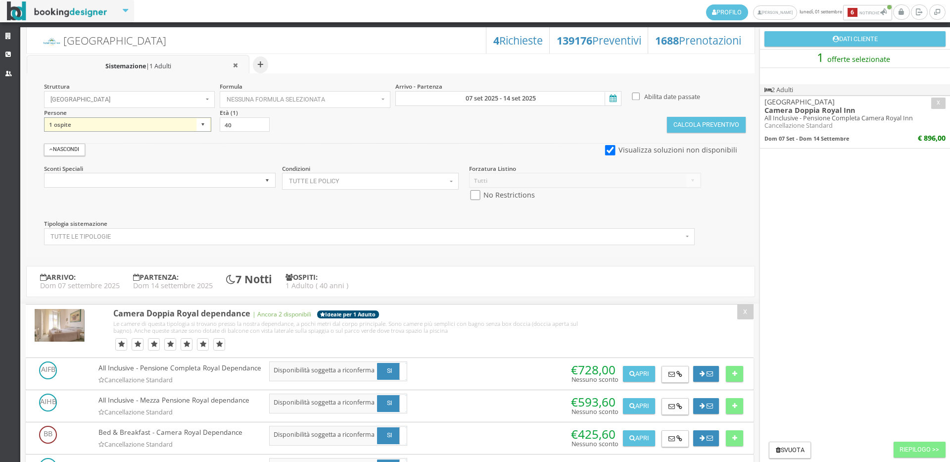
click at [177, 125] on select "1 ospite 2 ospiti 3 ospiti 4 ospiti 5 ospiti 6 ospiti 7 ospiti 8 ospiti 9 ospit…" at bounding box center [127, 124] width 167 height 15
click at [417, 125] on div "Struttura [GEOGRAPHIC_DATA] × Seleziona Bianchi Hotels Bianchi Hotels Hotel [GE…" at bounding box center [391, 165] width 728 height 184
click at [518, 96] on input "07 set 2025 - 14 set 2025" at bounding box center [508, 98] width 226 height 15
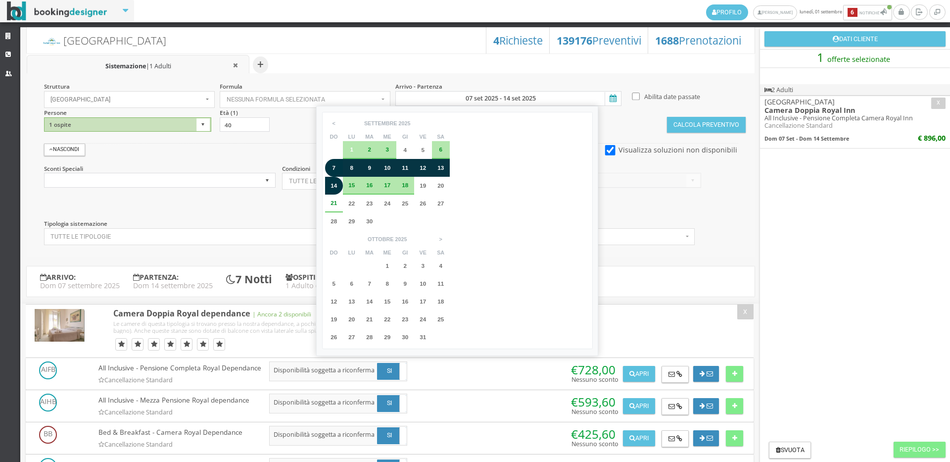
click at [439, 148] on span "6" at bounding box center [440, 149] width 3 height 6
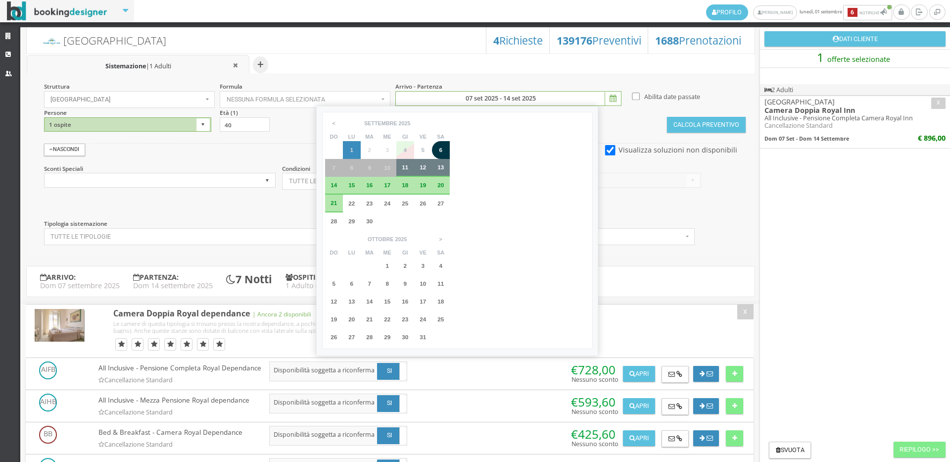
click at [448, 166] on div "13" at bounding box center [441, 168] width 18 height 18
type input "06 set 2025 - 13 set 2025"
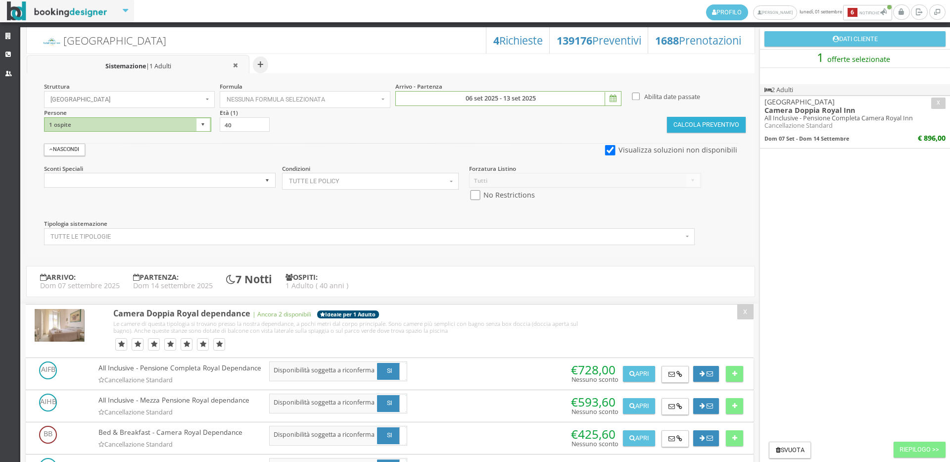
click at [714, 128] on button "Calcola Preventivo" at bounding box center [706, 125] width 78 height 16
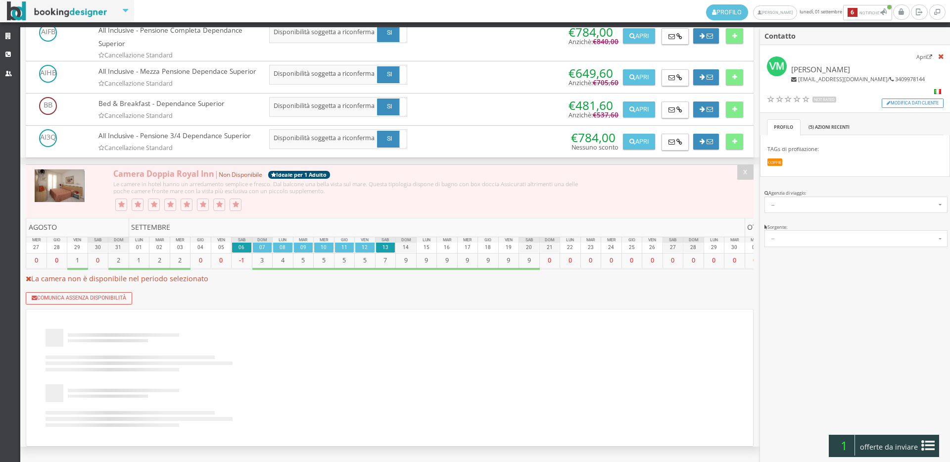
scroll to position [667, 0]
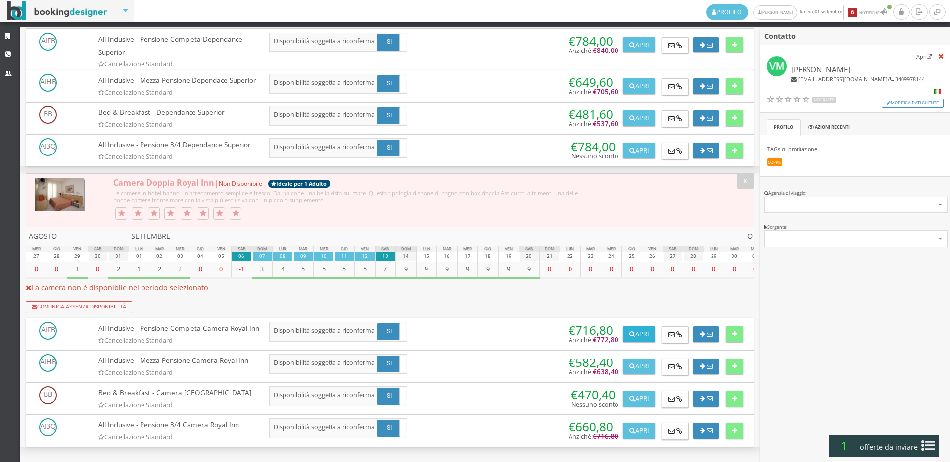
click at [624, 326] on button "Apri" at bounding box center [639, 334] width 32 height 16
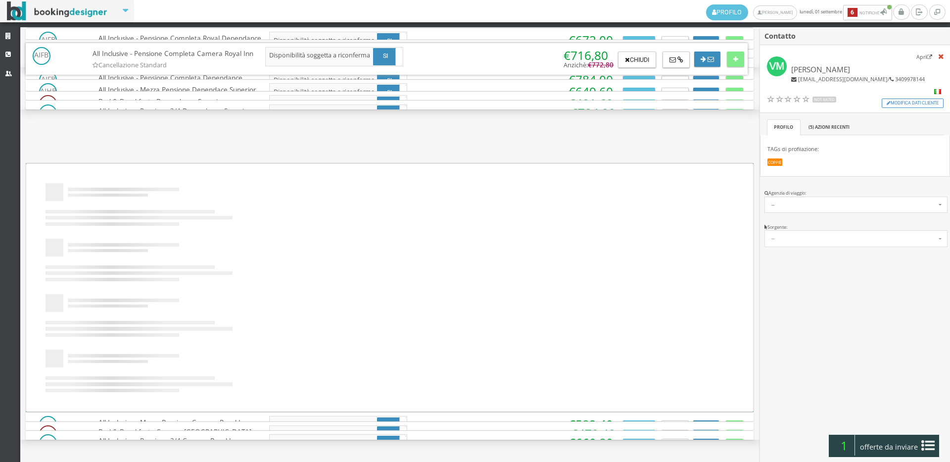
scroll to position [0, 0]
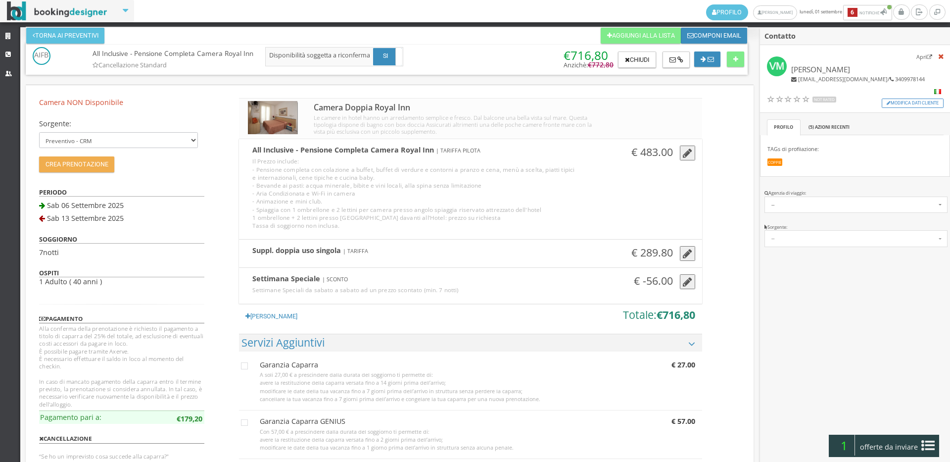
click at [684, 257] on icon "button" at bounding box center [687, 253] width 9 height 11
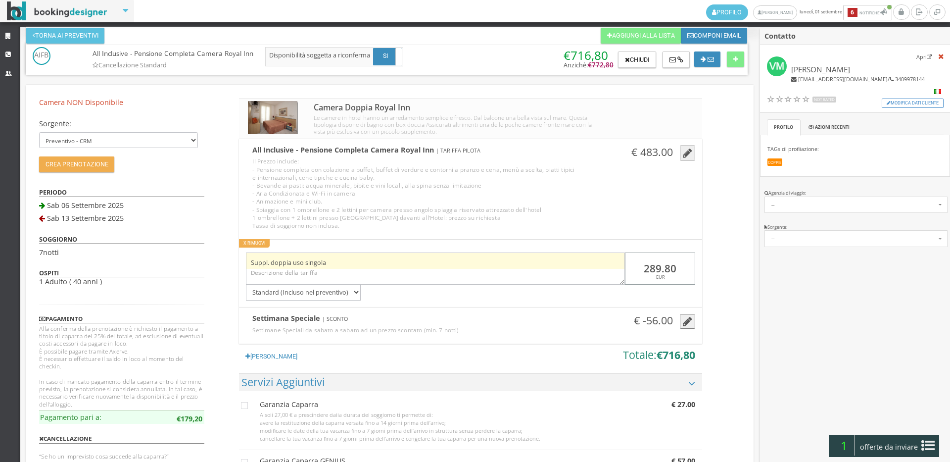
drag, startPoint x: 681, startPoint y: 261, endPoint x: 617, endPoint y: 259, distance: 64.4
click at [617, 259] on div "Suppl. doppia uso singola 289.80 EUR Standard (Incluso nel preventivo) Da pagar…" at bounding box center [470, 273] width 463 height 54
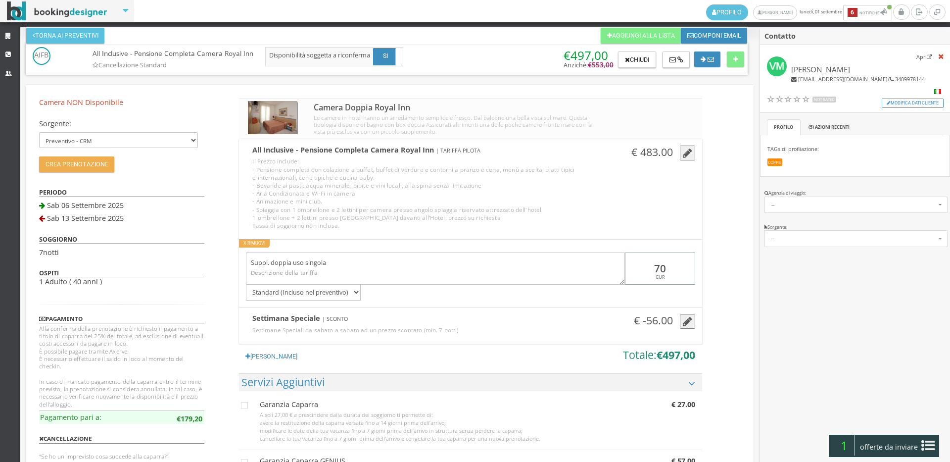
type input "70"
click at [683, 223] on div "All Inclusive - Pensione Completa Camera Royal Inn | TARIFFA PILOTA Il Prezzo i…" at bounding box center [470, 189] width 463 height 100
click at [656, 58] on button "Chiudi" at bounding box center [637, 59] width 38 height 17
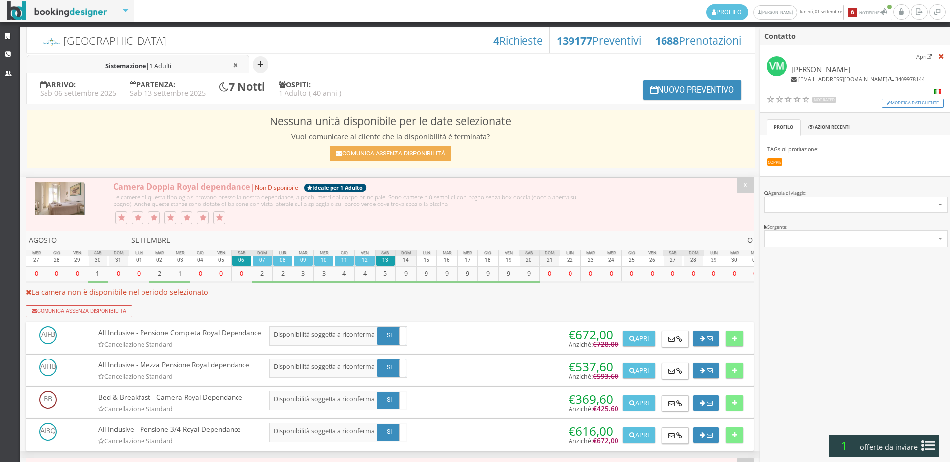
click at [264, 56] on ul "+ Sistemazione | 1 Adulti" at bounding box center [391, 63] width 728 height 20
click at [262, 60] on button "+" at bounding box center [260, 64] width 15 height 17
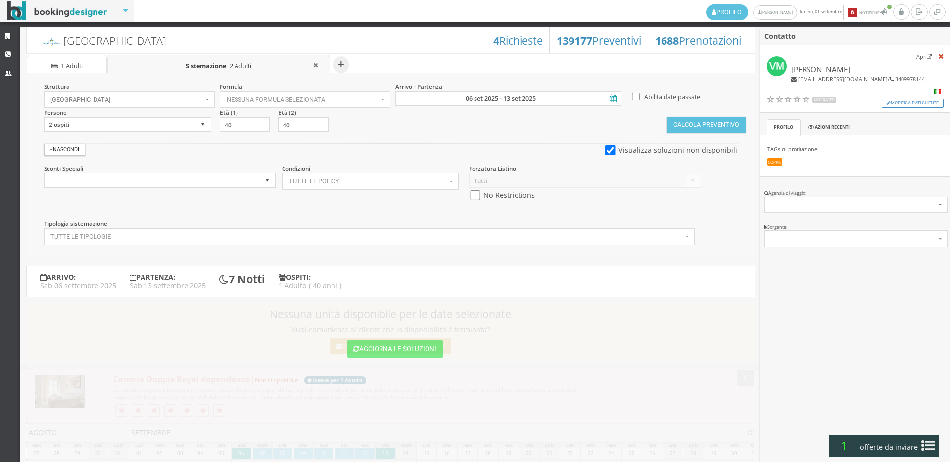
click at [63, 67] on span "1 Adulti" at bounding box center [72, 66] width 22 height 8
select select "1"
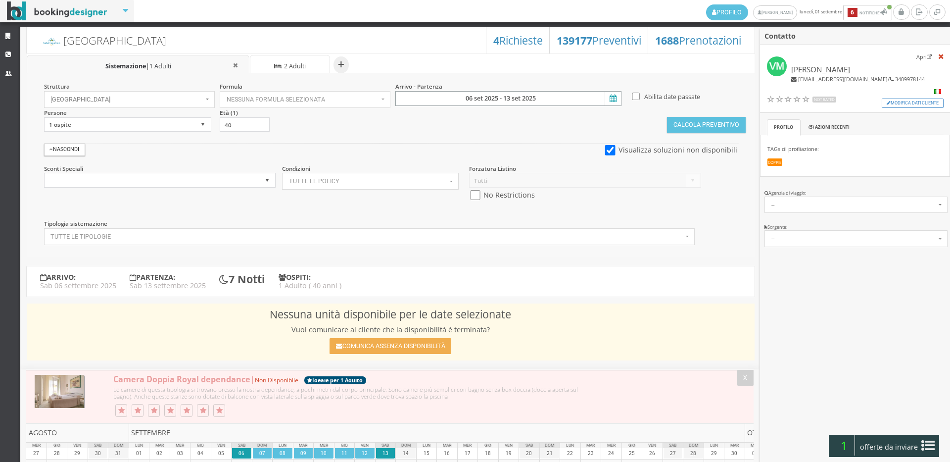
click at [484, 100] on input "06 set 2025 - 13 set 2025" at bounding box center [508, 98] width 226 height 15
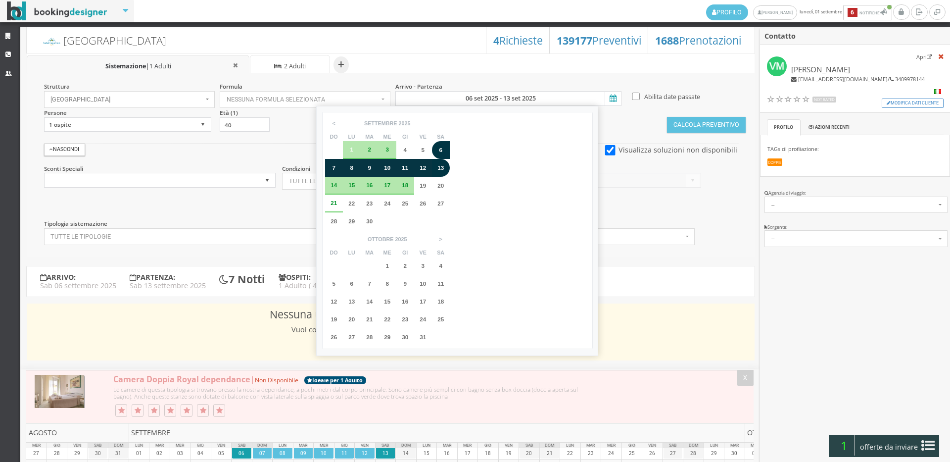
click at [336, 166] on div "7" at bounding box center [334, 168] width 8 height 6
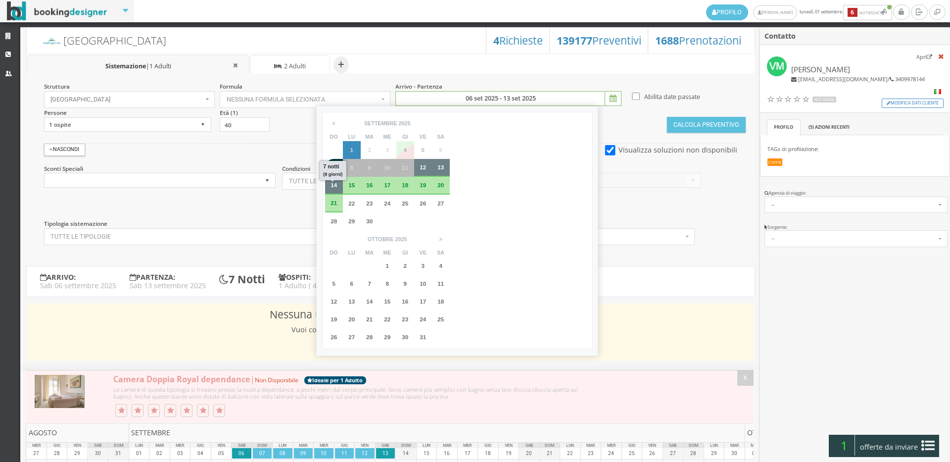
click at [333, 186] on span "14" at bounding box center [334, 185] width 6 height 6
type input "07 set 2025 - 14 set 2025"
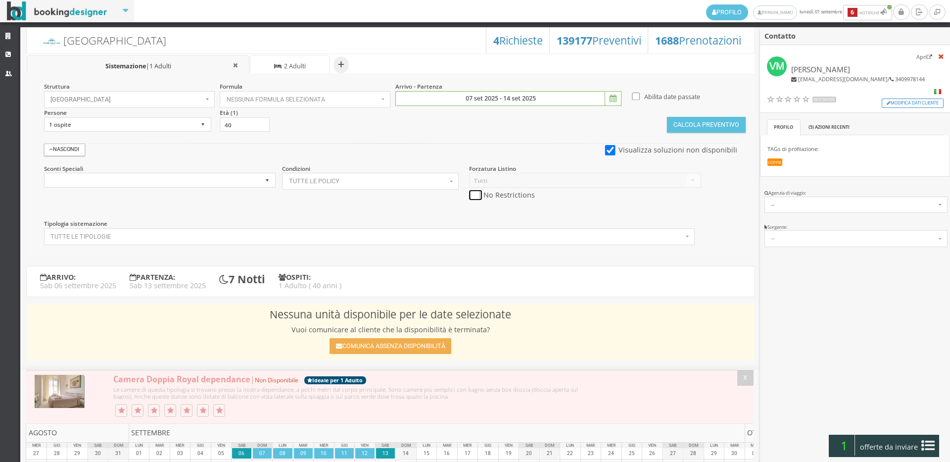
click at [472, 193] on input "checkbox" at bounding box center [475, 195] width 12 height 10
checkbox input "true"
click at [724, 126] on button "Calcola Preventivo" at bounding box center [706, 125] width 78 height 16
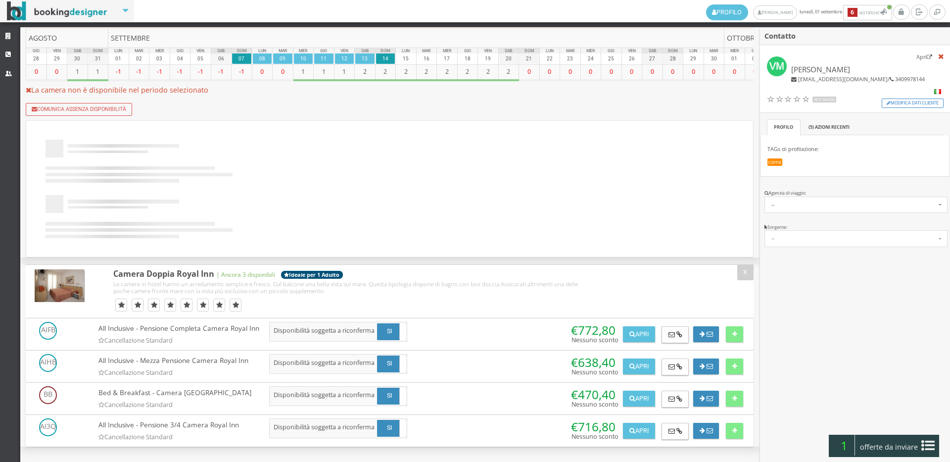
scroll to position [381, 0]
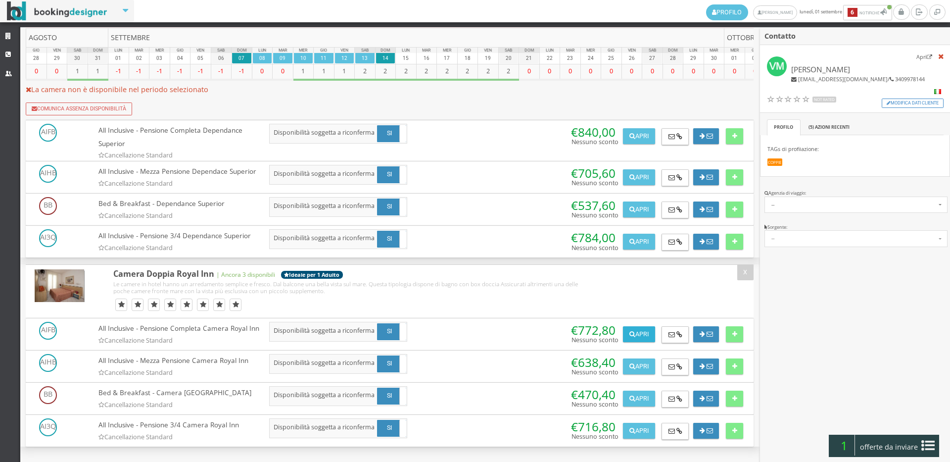
click at [640, 332] on button "Apri" at bounding box center [639, 334] width 32 height 16
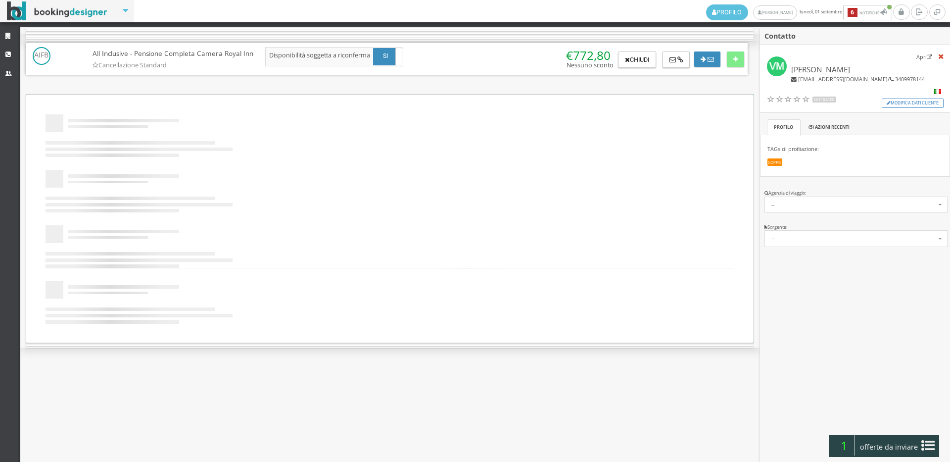
scroll to position [0, 0]
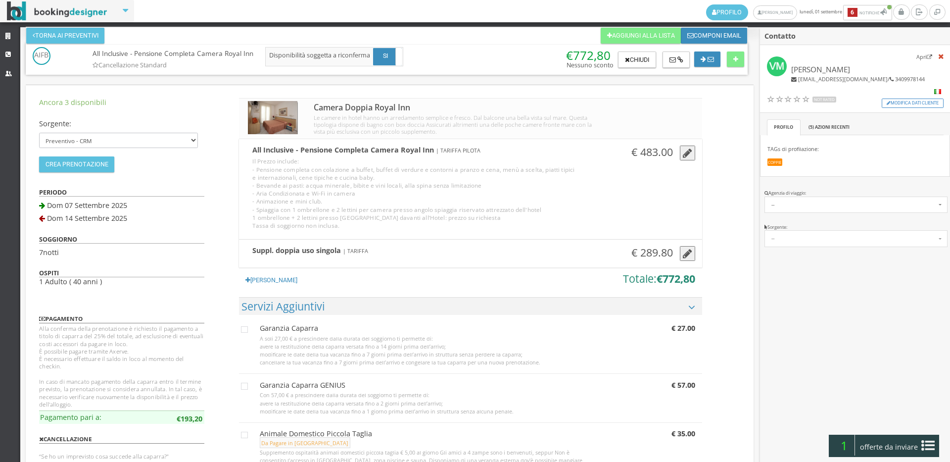
click at [683, 253] on icon "button" at bounding box center [687, 253] width 9 height 11
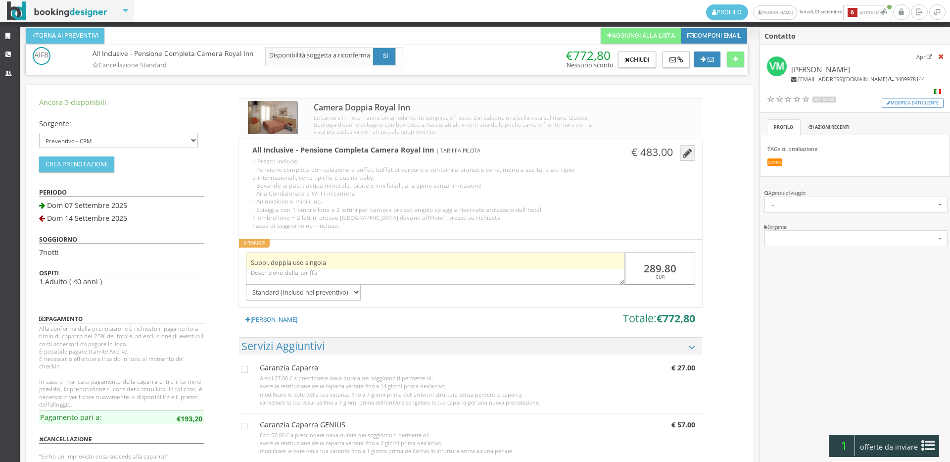
drag, startPoint x: 679, startPoint y: 261, endPoint x: 605, endPoint y: 259, distance: 73.8
click at [605, 259] on div "Suppl. doppia uso singola 289.80 EUR Standard (Incluso nel preventivo) Da pagar…" at bounding box center [470, 273] width 463 height 54
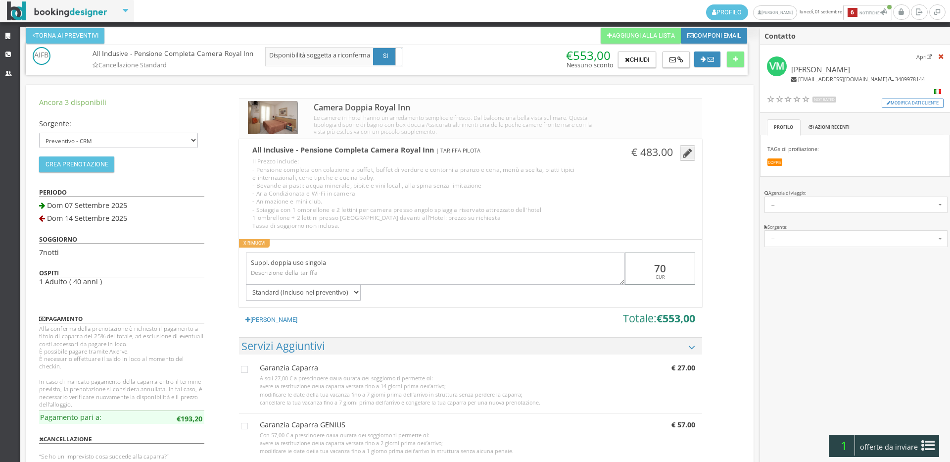
type input "70"
click at [663, 218] on div "All Inclusive - Pensione Completa Camera Royal Inn | TARIFFA PILOTA Il Prezzo i…" at bounding box center [470, 189] width 463 height 100
drag, startPoint x: 676, startPoint y: 268, endPoint x: 635, endPoint y: 267, distance: 41.1
click at [635, 267] on input "70" at bounding box center [660, 268] width 70 height 32
click at [683, 156] on icon "button" at bounding box center [687, 153] width 9 height 11
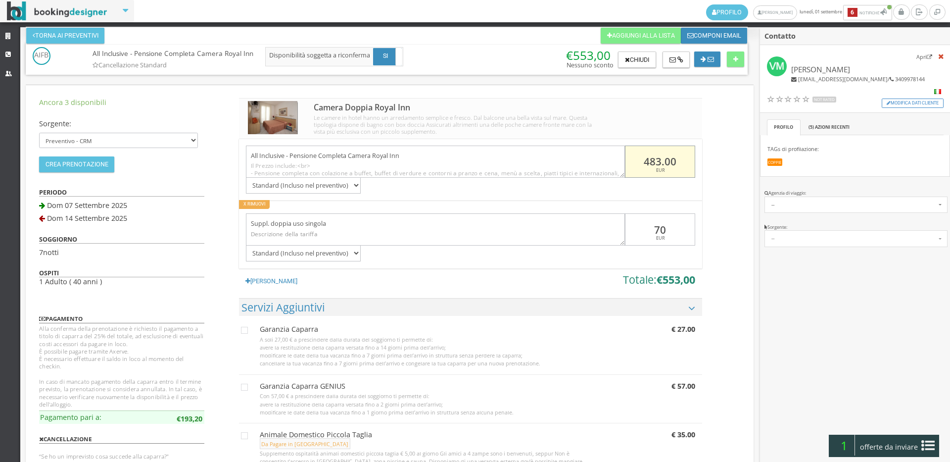
click at [660, 160] on input "483.00" at bounding box center [660, 162] width 70 height 32
type input "427.00"
click at [87, 171] on button "Crea Prenotazione" at bounding box center [76, 164] width 75 height 16
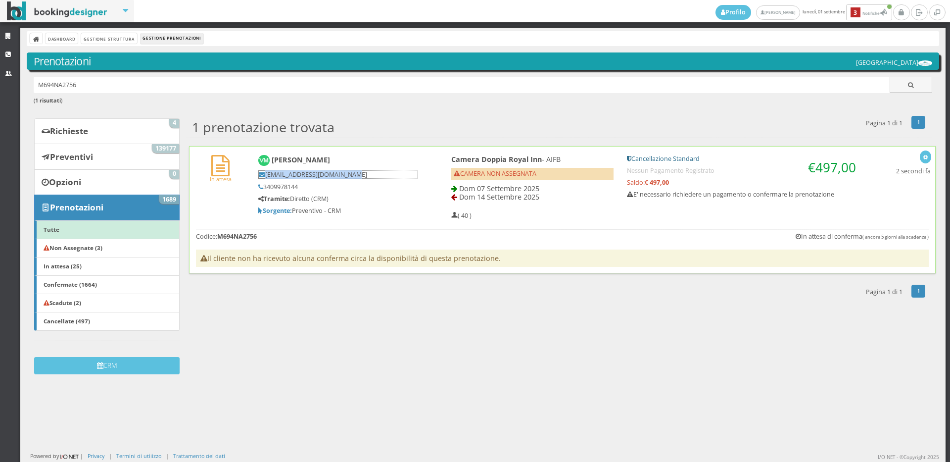
drag, startPoint x: 371, startPoint y: 176, endPoint x: 263, endPoint y: 175, distance: 107.4
click at [263, 175] on h5 "[EMAIL_ADDRESS][DOMAIN_NAME]" at bounding box center [338, 174] width 160 height 8
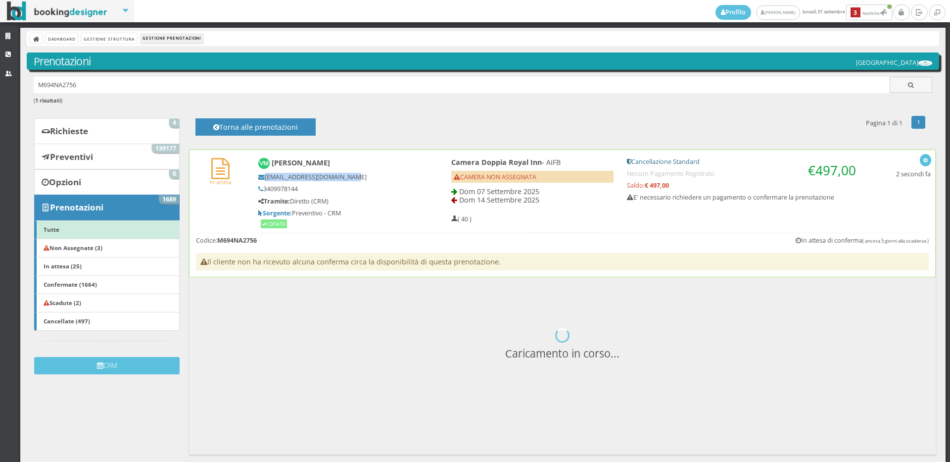
copy h5 "[EMAIL_ADDRESS][DOMAIN_NAME]"
click at [0, 52] on link "CRM" at bounding box center [10, 55] width 20 height 18
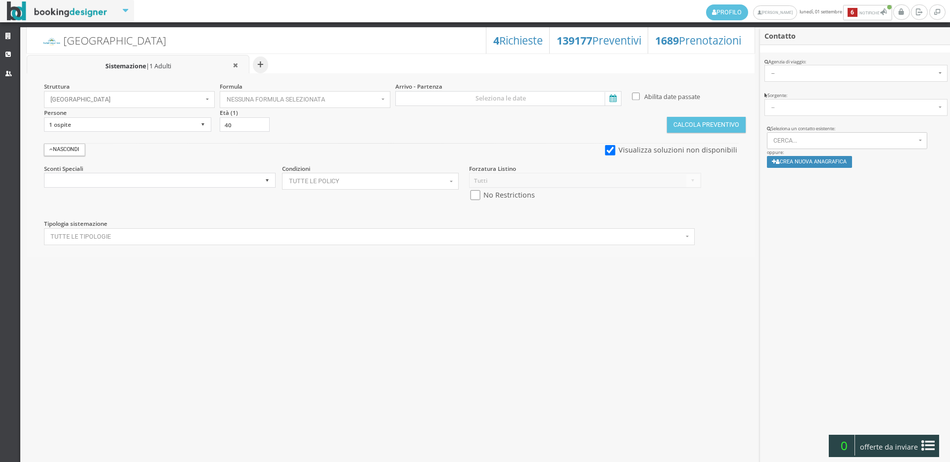
select select
click at [822, 139] on span "Cerca..." at bounding box center [845, 140] width 143 height 7
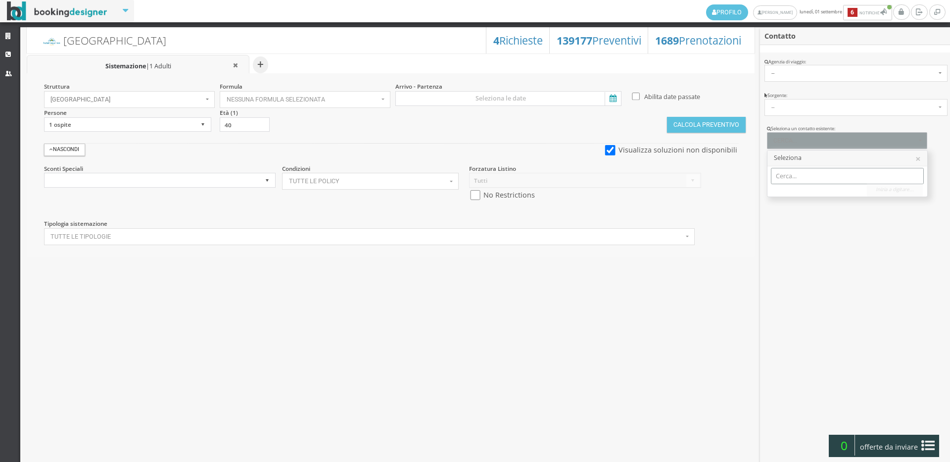
paste input "[EMAIL_ADDRESS][DOMAIN_NAME]"
type input "[EMAIL_ADDRESS][DOMAIN_NAME]"
click at [820, 191] on span "[PERSON_NAME] | [EMAIL_ADDRESS][DOMAIN_NAME] Telef.: 3409978144" at bounding box center [883, 192] width 199 height 8
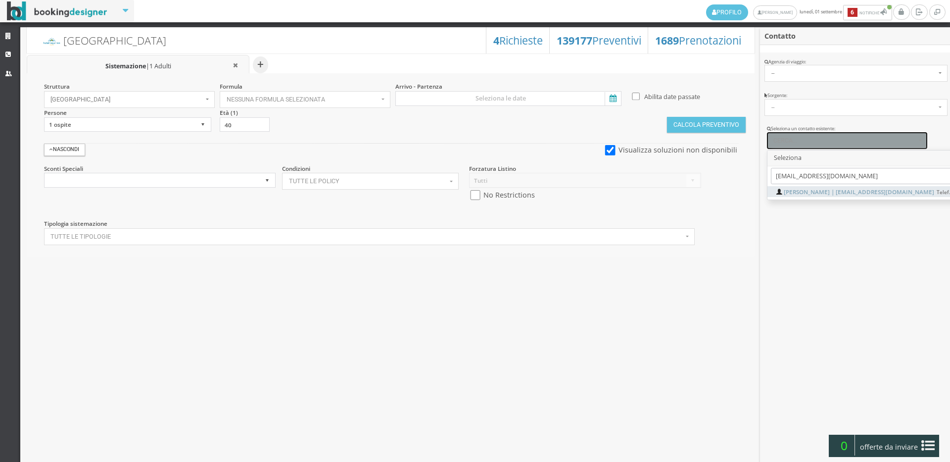
select select "8f1516bb4b3711eeb13b0a069e529790"
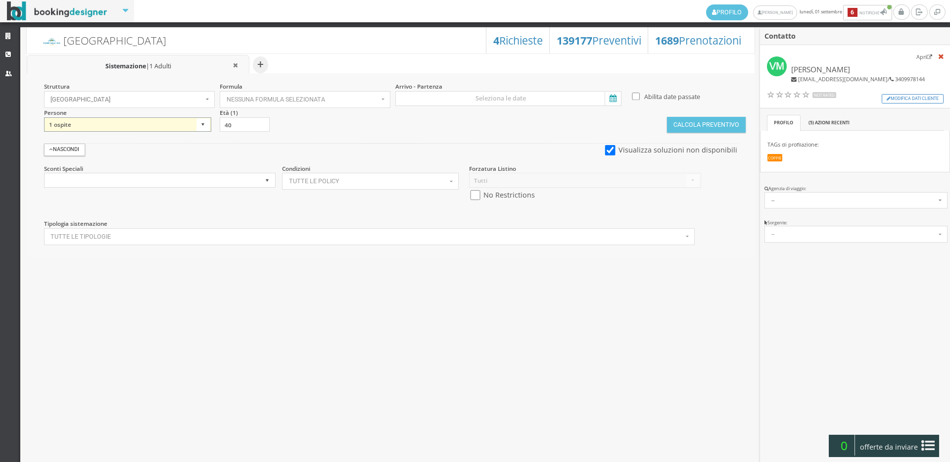
drag, startPoint x: 174, startPoint y: 120, endPoint x: 168, endPoint y: 125, distance: 7.4
click at [174, 120] on select "1 ospite 2 ospiti 3 ospiti 4 ospiti 5 ospiti 6 ospiti 7 ospiti 8 ospiti 9 ospit…" at bounding box center [127, 124] width 167 height 15
select select "2"
click at [44, 117] on select "1 ospite 2 ospiti 3 ospiti 4 ospiti 5 ospiti 6 ospiti 7 ospiti 8 ospiti 9 ospit…" at bounding box center [127, 124] width 167 height 15
click at [511, 93] on input at bounding box center [508, 98] width 226 height 15
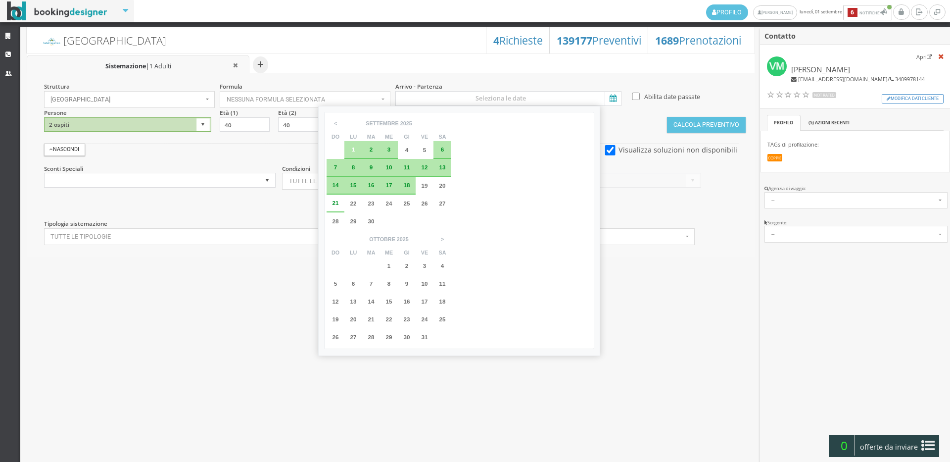
drag, startPoint x: 453, startPoint y: 146, endPoint x: 440, endPoint y: 148, distance: 12.5
click at [452, 146] on div "< settembre ottobre novembre dicembre [DATE] do lu ma me gi ve sa 31 1 2 3 4 5 …" at bounding box center [459, 230] width 270 height 237
click at [444, 148] on div "6" at bounding box center [442, 149] width 8 height 6
type input "06 set 2025 - 13 set 2025"
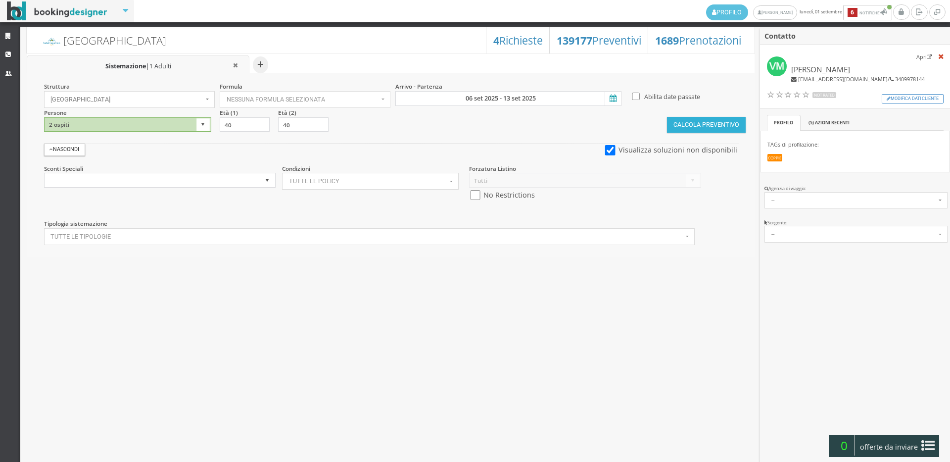
click at [690, 124] on button "Calcola Preventivo" at bounding box center [706, 125] width 78 height 16
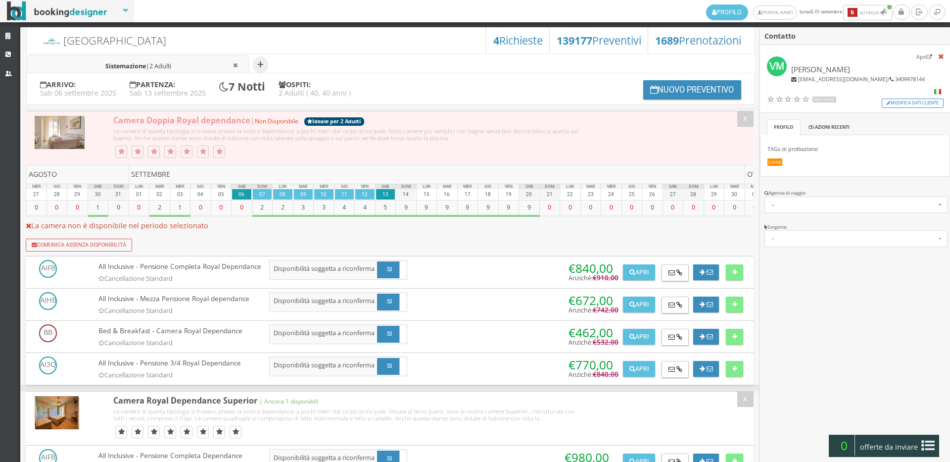
click at [93, 57] on li "Sistemazione | 2 Adulti" at bounding box center [138, 65] width 223 height 20
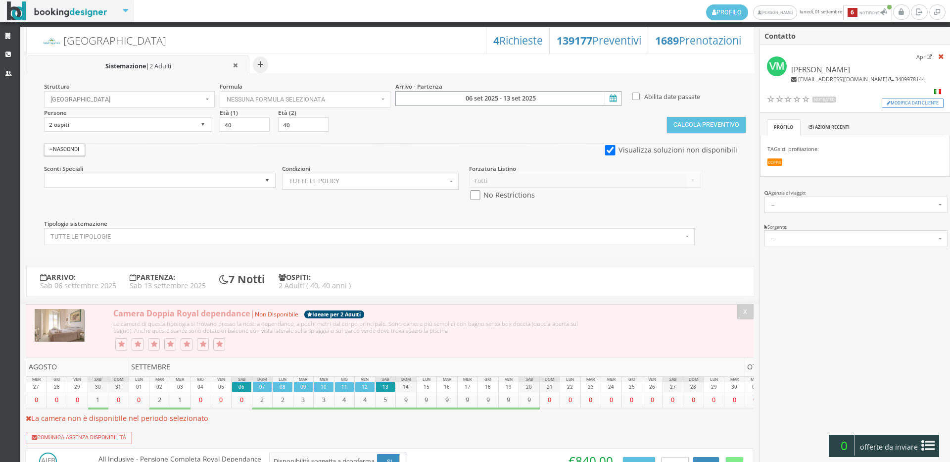
click at [516, 94] on input "06 set 2025 - 13 set 2025" at bounding box center [508, 98] width 226 height 15
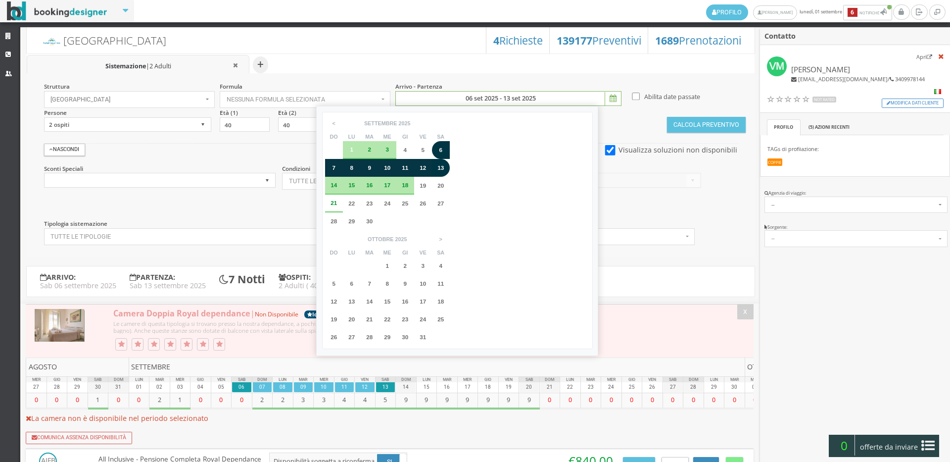
click at [334, 163] on div "7" at bounding box center [334, 168] width 18 height 18
type input "07 set 2025 - 14 set 2025"
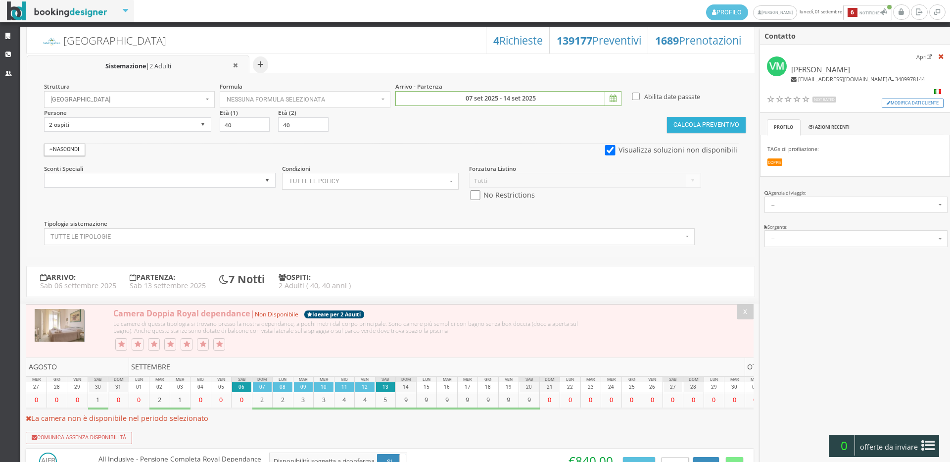
click at [728, 119] on button "Calcola Preventivo" at bounding box center [706, 125] width 78 height 16
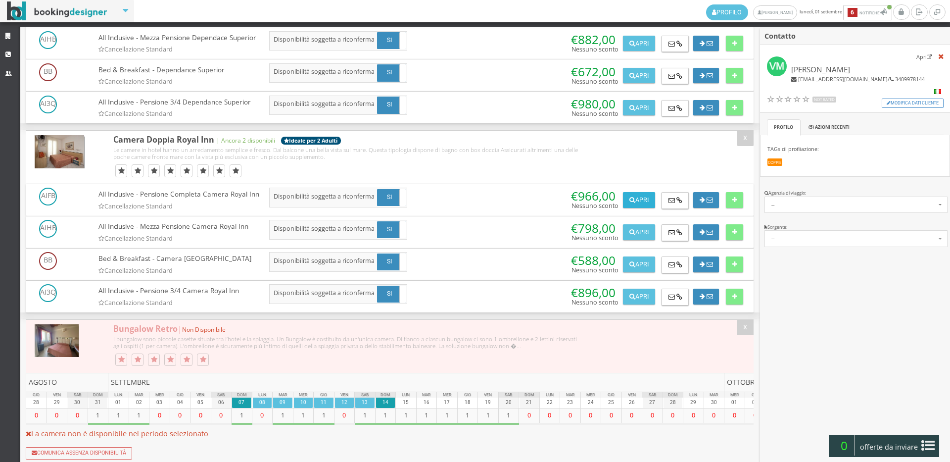
click at [642, 208] on button "Apri" at bounding box center [639, 200] width 32 height 16
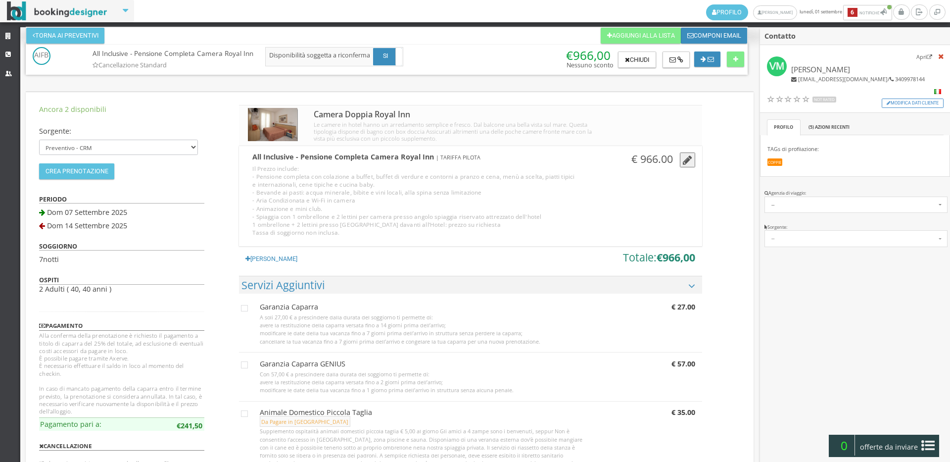
click at [687, 157] on icon "button" at bounding box center [687, 160] width 9 height 11
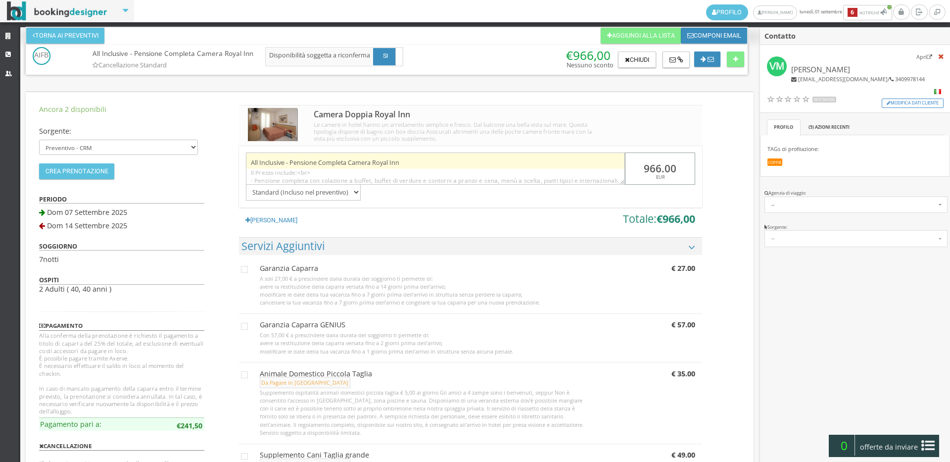
drag, startPoint x: 680, startPoint y: 163, endPoint x: 606, endPoint y: 161, distance: 74.3
click at [606, 161] on div "All Inclusive - Pensione Completa Camera Royal Inn Il Prezzo include:<br> - Pen…" at bounding box center [470, 173] width 463 height 54
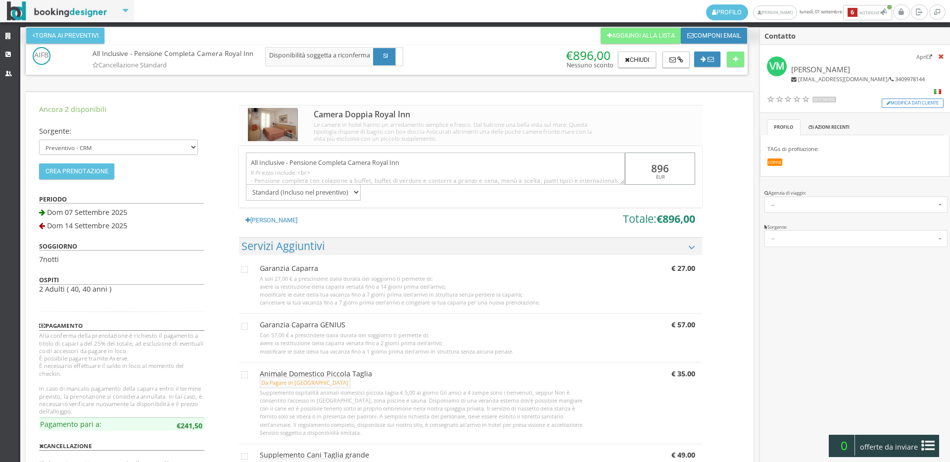
type input "896"
click at [62, 166] on button "Crea Prenotazione" at bounding box center [76, 171] width 75 height 16
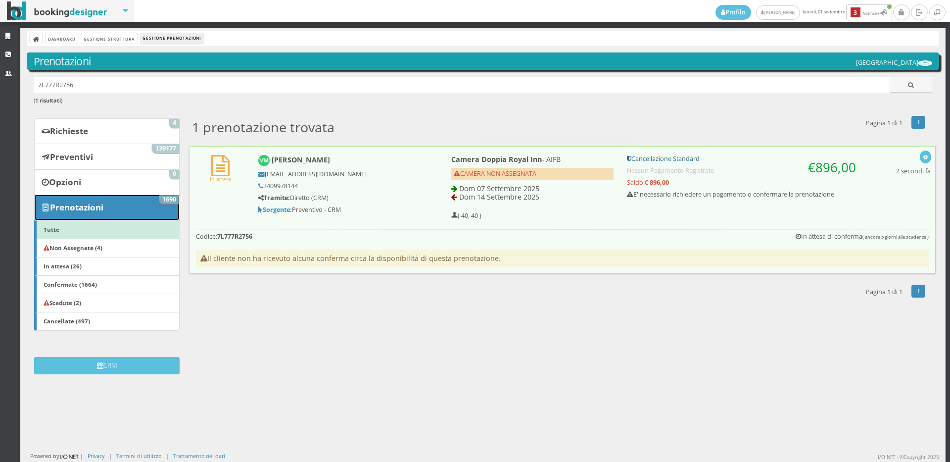
click at [118, 213] on link "Prenotazioni 1690" at bounding box center [107, 208] width 146 height 26
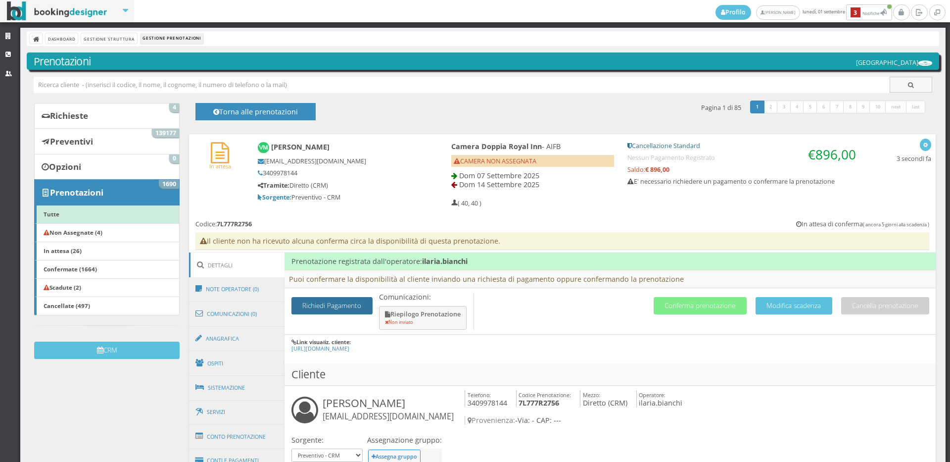
click at [360, 308] on button "Richiedi Pagamento" at bounding box center [332, 305] width 81 height 17
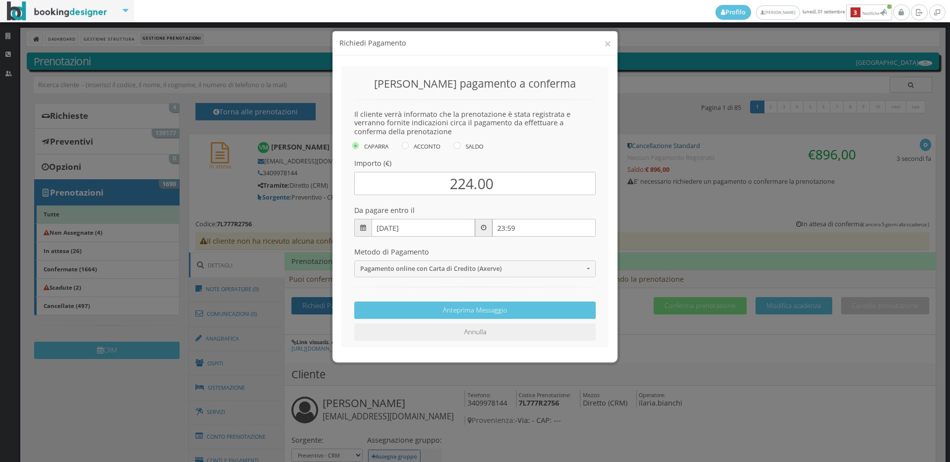
scroll to position [41, 0]
click at [610, 43] on button "×" at bounding box center [607, 43] width 7 height 12
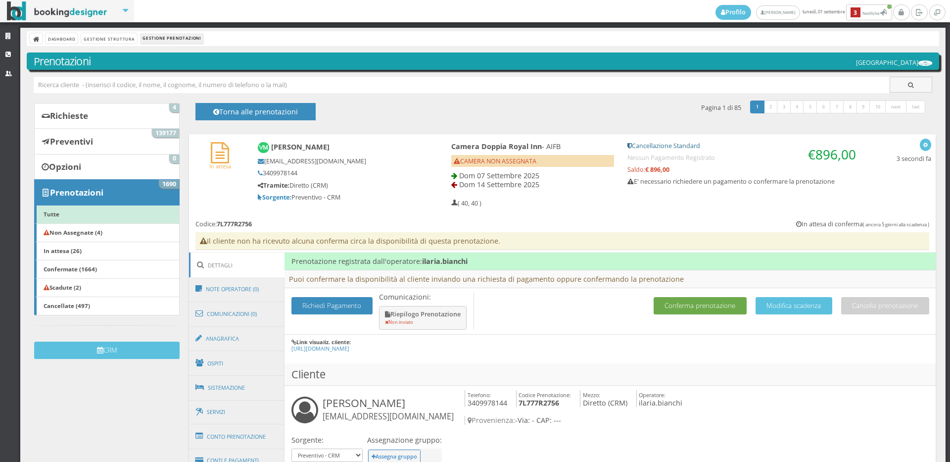
click at [692, 297] on button "Conferma prenotazione" at bounding box center [700, 305] width 93 height 17
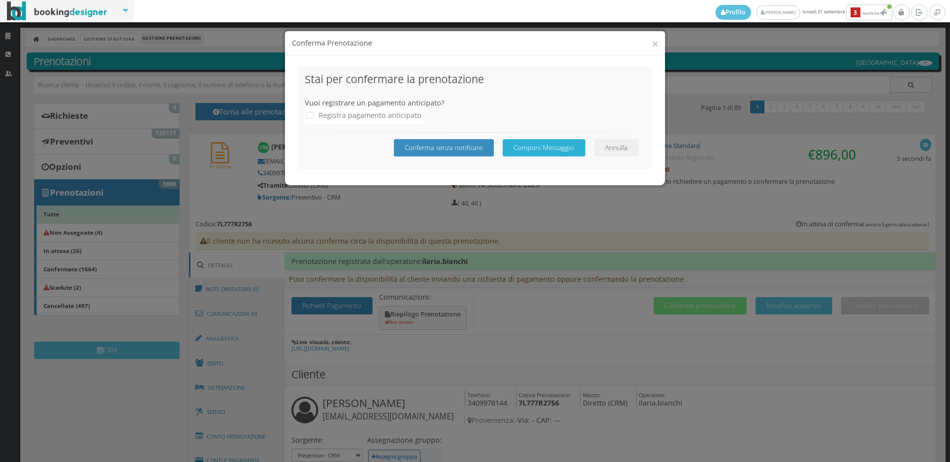
click at [534, 141] on button "Componi Messaggio" at bounding box center [544, 147] width 83 height 17
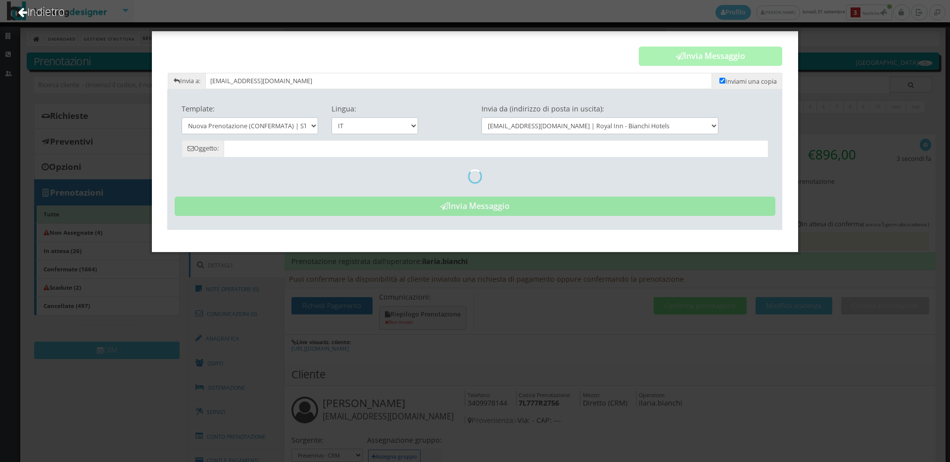
type input "Prenotazione Confermata - [GEOGRAPHIC_DATA] - Vanni [PERSON_NAME]"
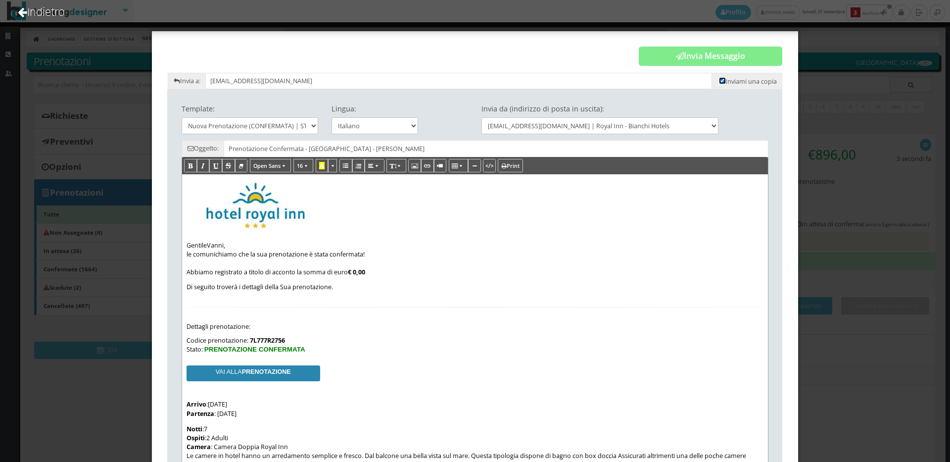
click at [720, 79] on input "checkbox" at bounding box center [723, 81] width 6 height 6
checkbox input "false"
click at [702, 57] on button "Invia Messaggio" at bounding box center [711, 57] width 144 height 20
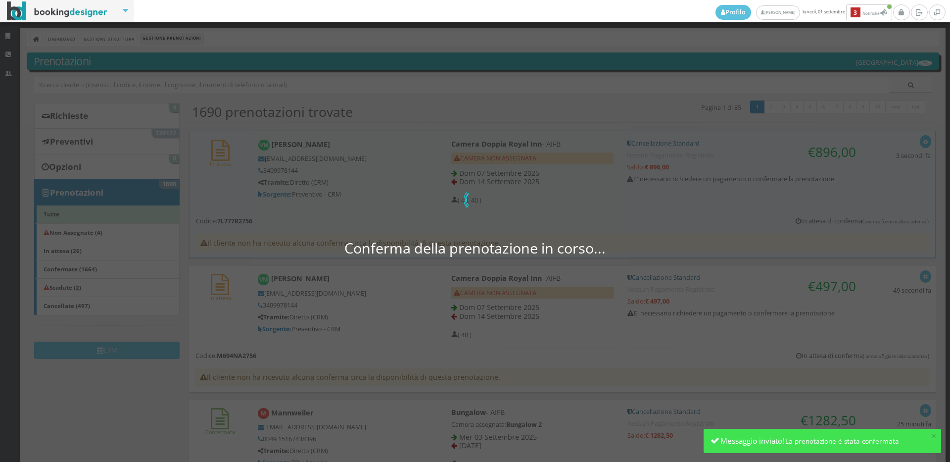
scroll to position [88, 0]
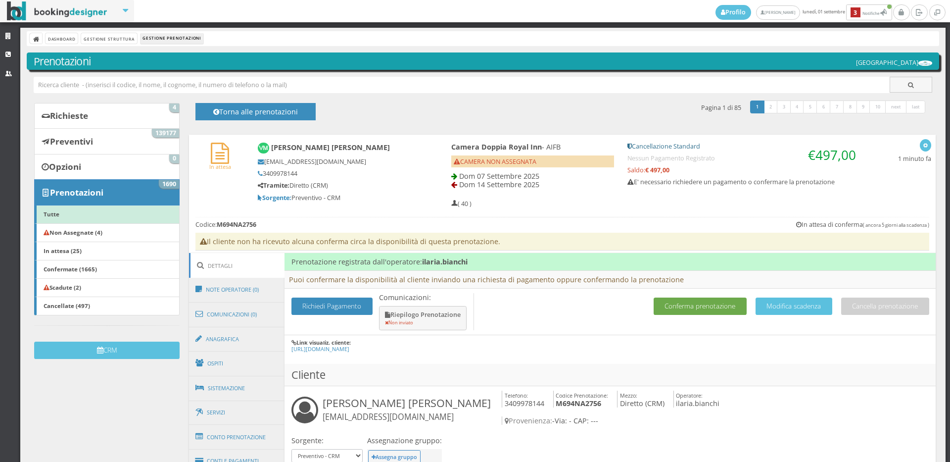
click at [694, 307] on button "Conferma prenotazione" at bounding box center [700, 305] width 93 height 17
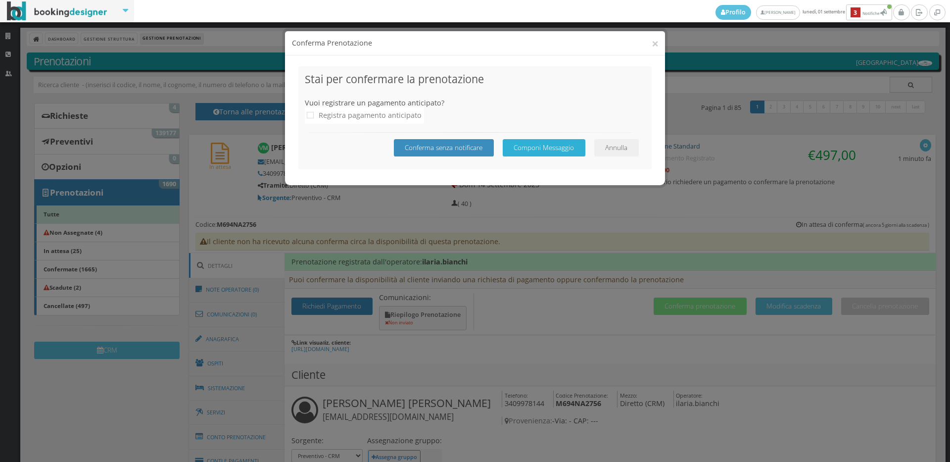
click at [550, 146] on button "Componi Messaggio" at bounding box center [544, 147] width 83 height 17
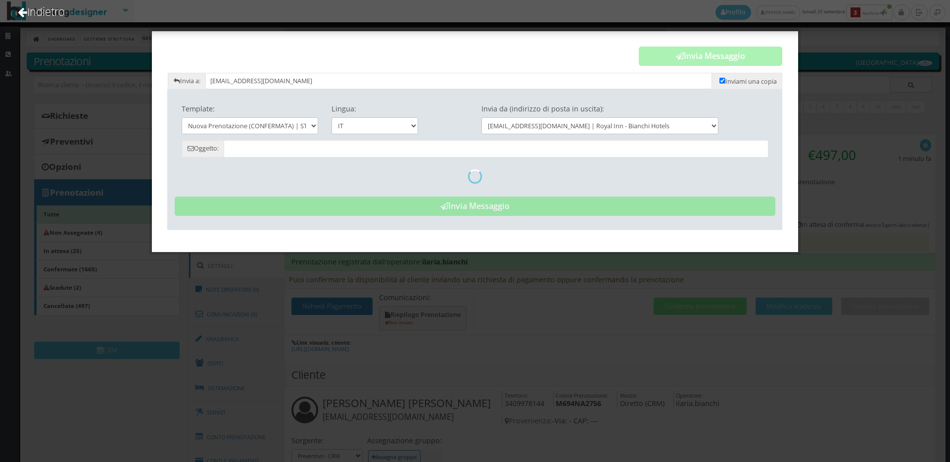
type input "Prenotazione Confermata - Hotel Royal Inn - Vanni Mussatti"
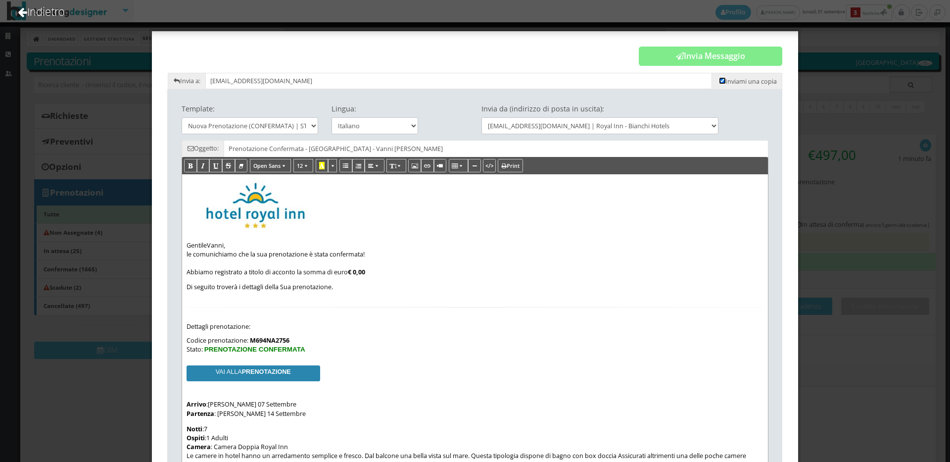
click at [720, 81] on input "checkbox" at bounding box center [723, 81] width 6 height 6
checkbox input "false"
click at [700, 60] on button "Invia Messaggio" at bounding box center [711, 57] width 144 height 20
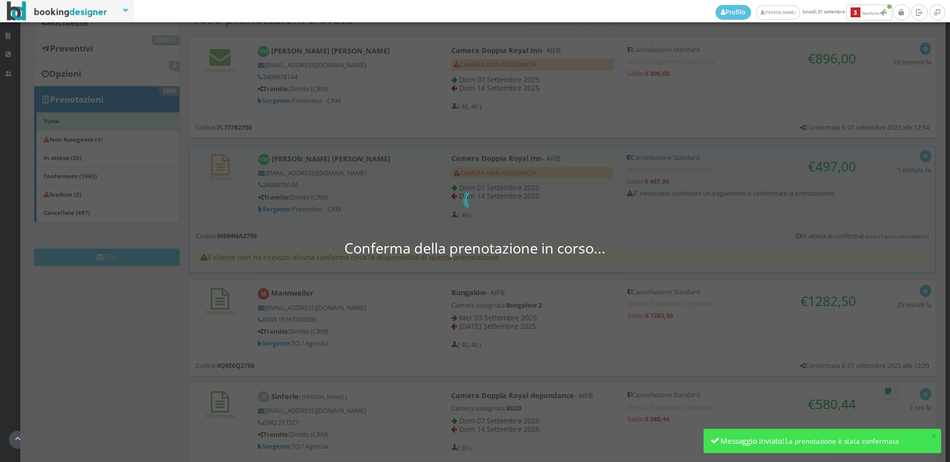
scroll to position [158, 0]
